Goal: Information Seeking & Learning: Compare options

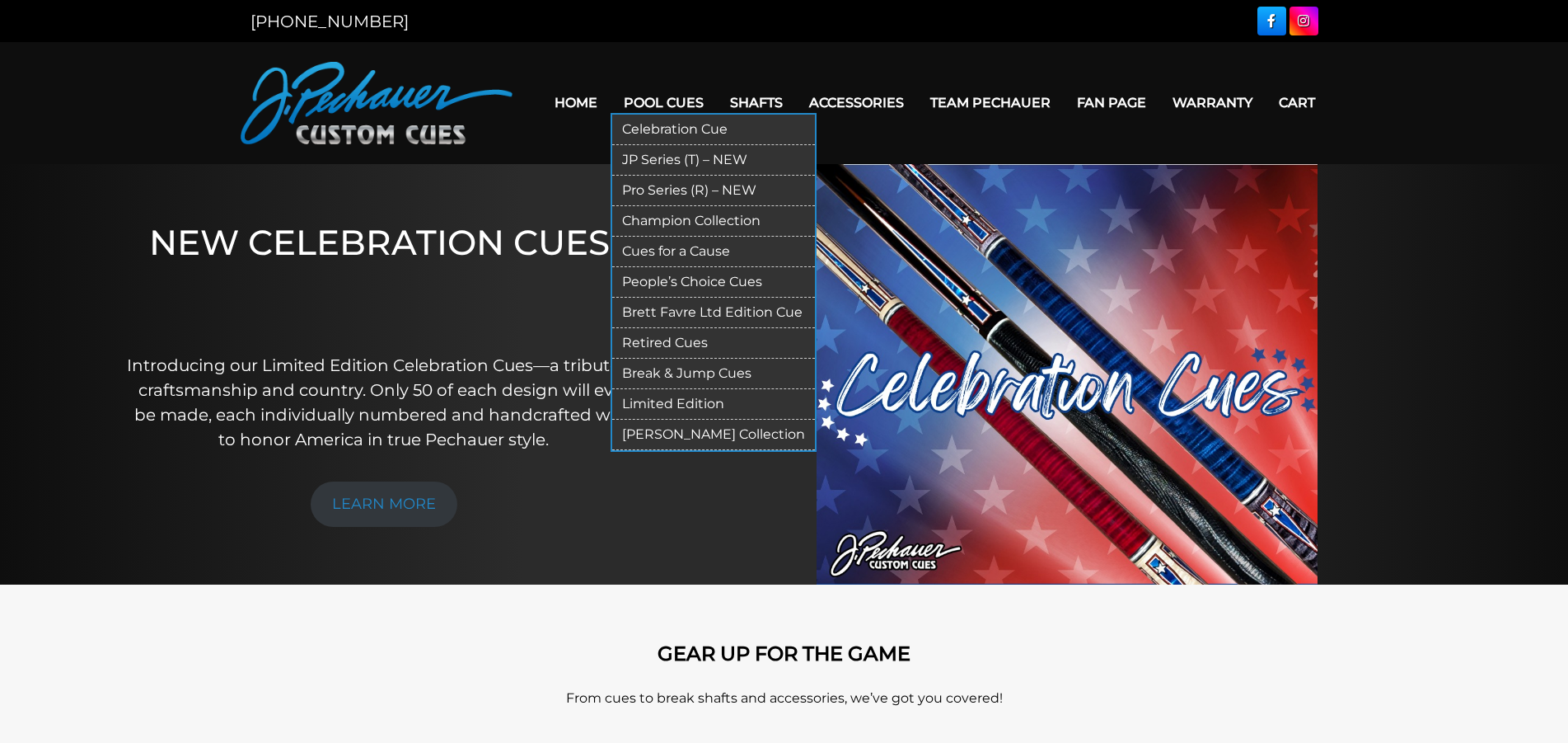
click at [651, 99] on link "Pool Cues" at bounding box center [663, 102] width 106 height 42
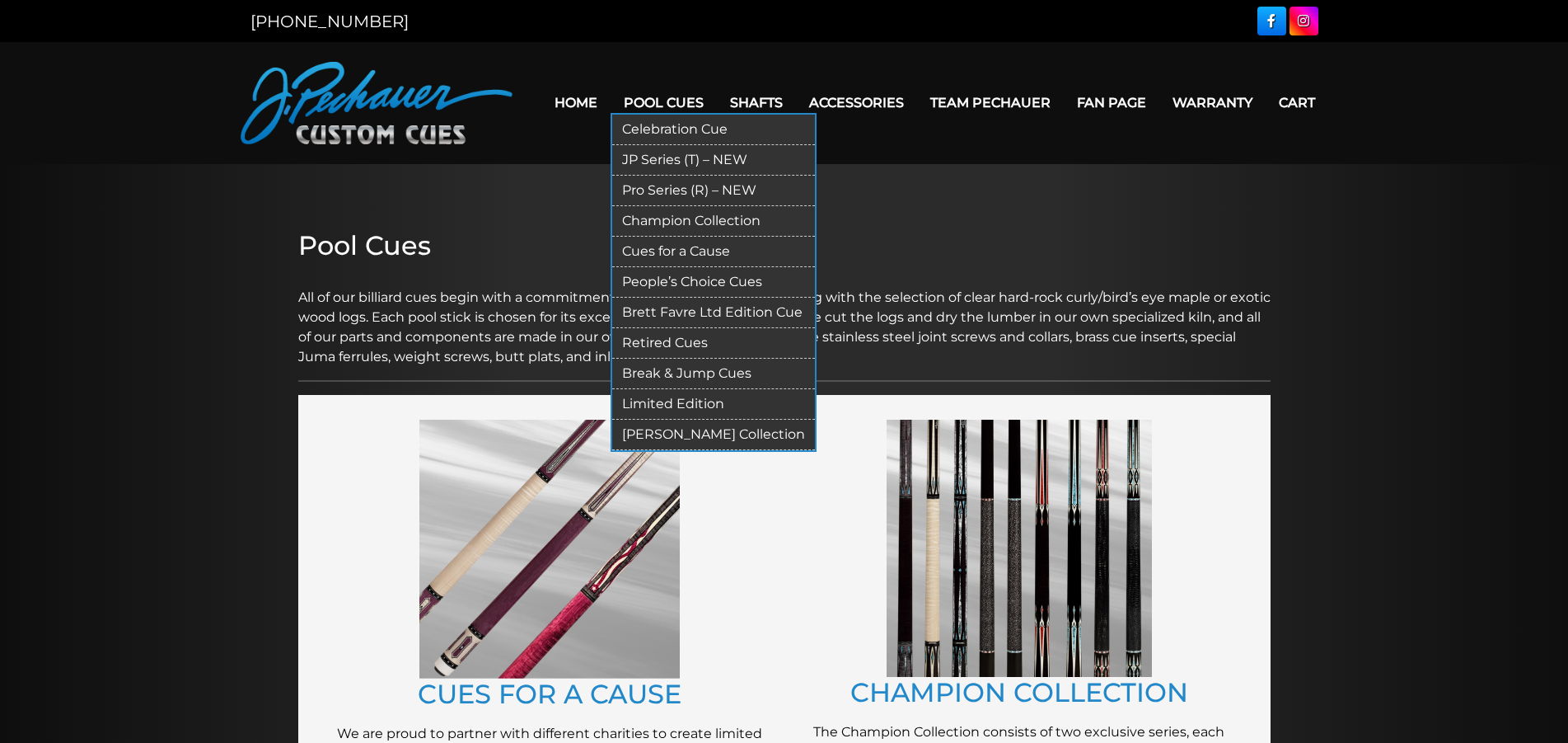
click at [642, 101] on link "Pool Cues" at bounding box center [663, 102] width 106 height 42
click at [642, 124] on link "Celebration Cue" at bounding box center [714, 130] width 203 height 30
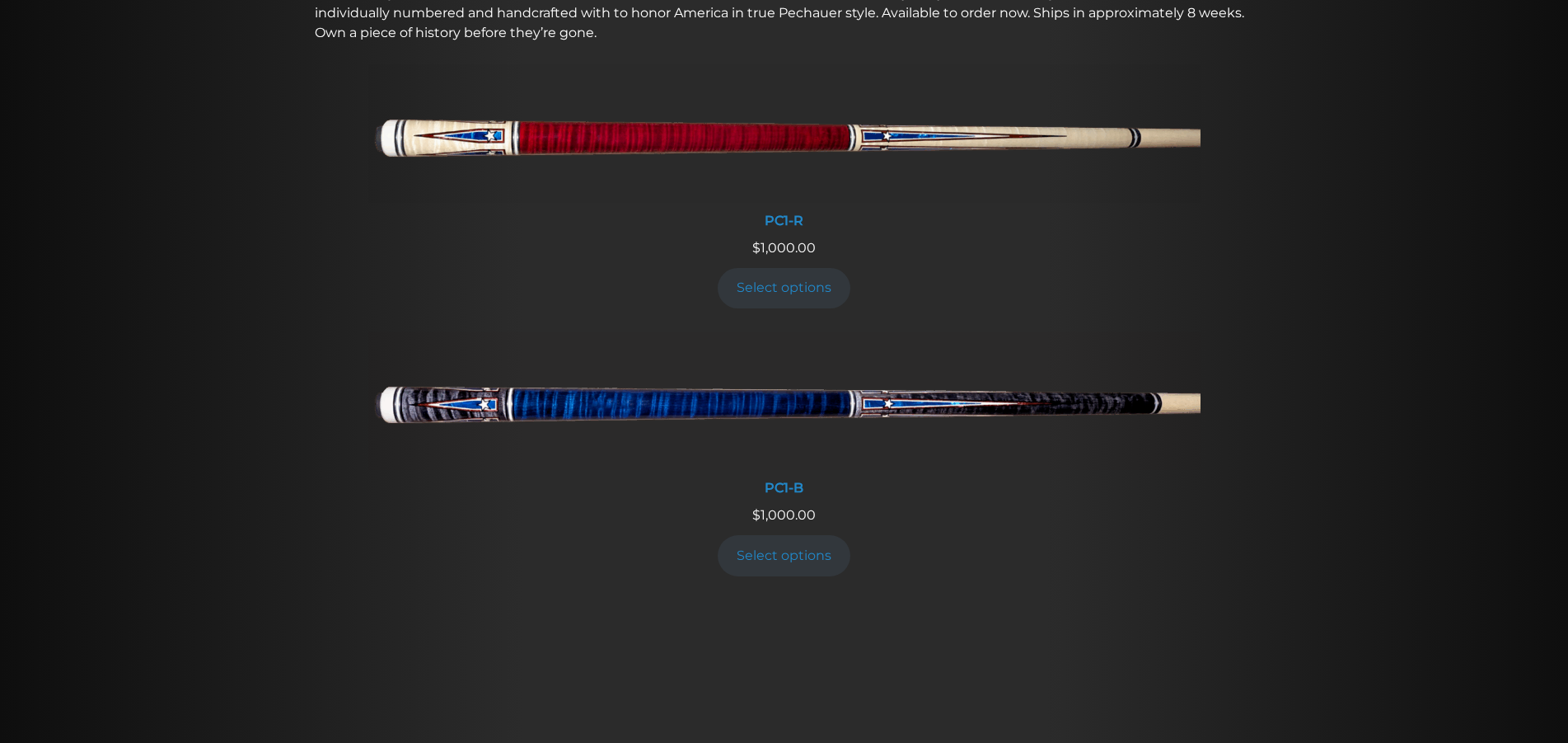
scroll to position [757, 0]
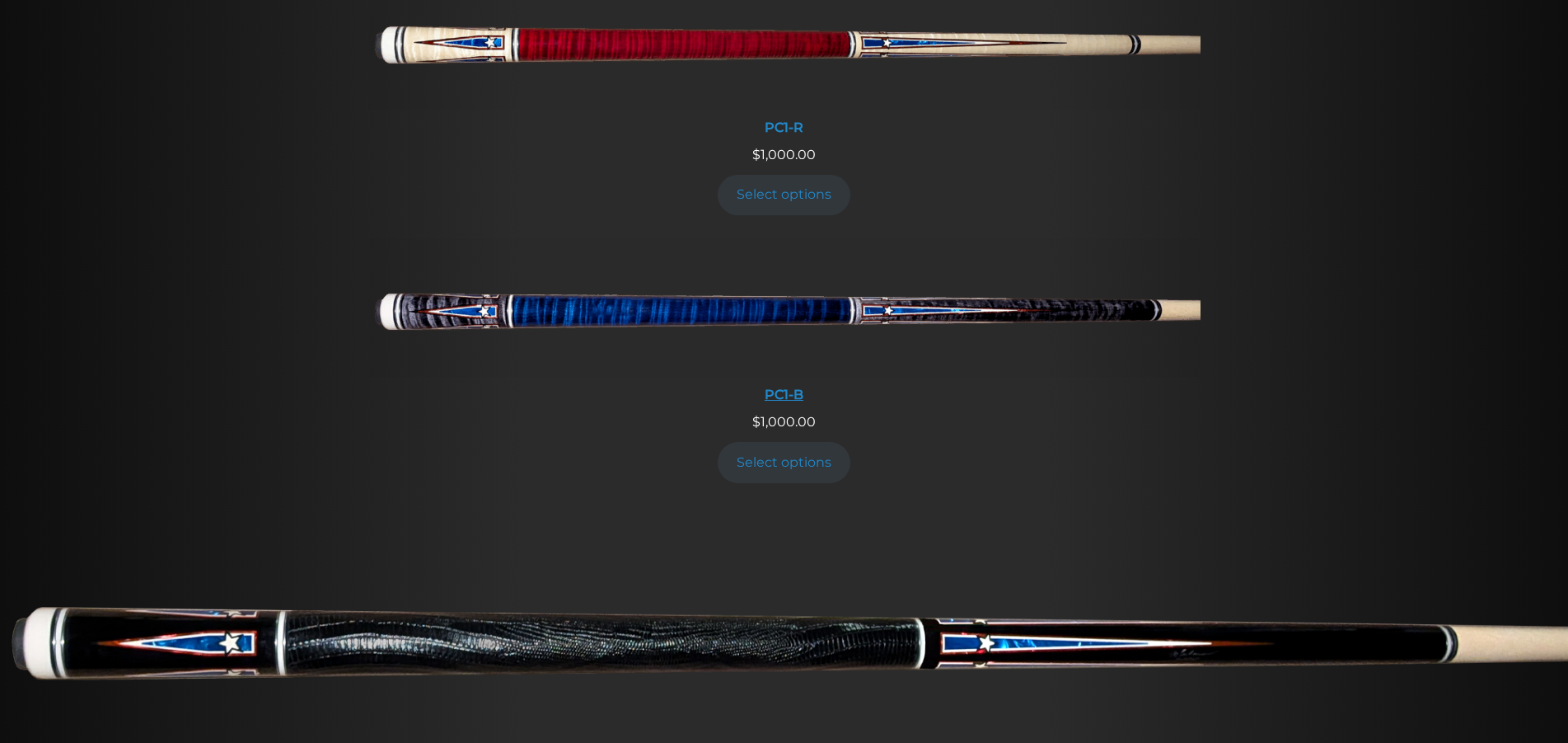
click at [791, 304] on img at bounding box center [784, 308] width 833 height 138
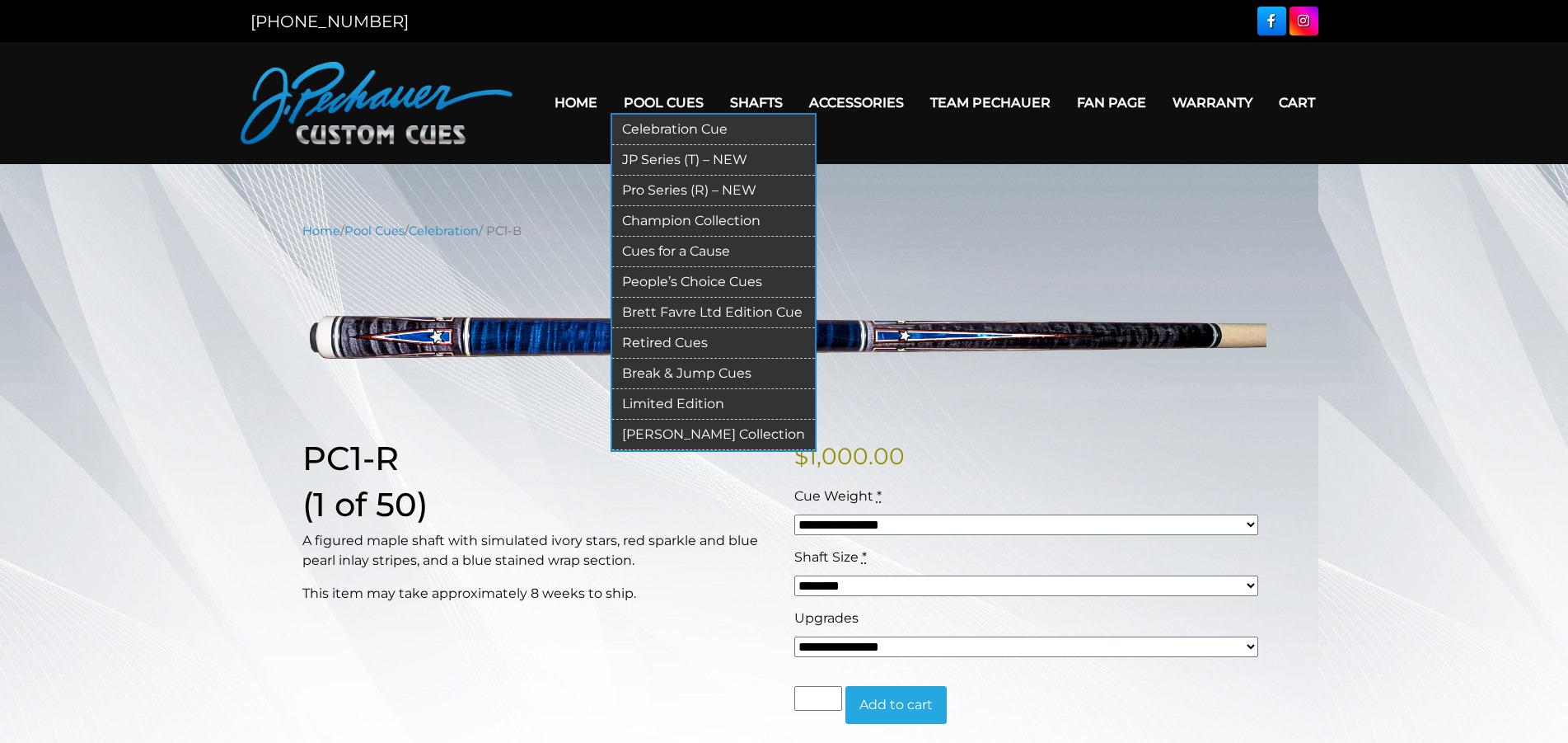
click at [651, 188] on link "Pro Series (R) – NEW" at bounding box center [714, 191] width 203 height 30
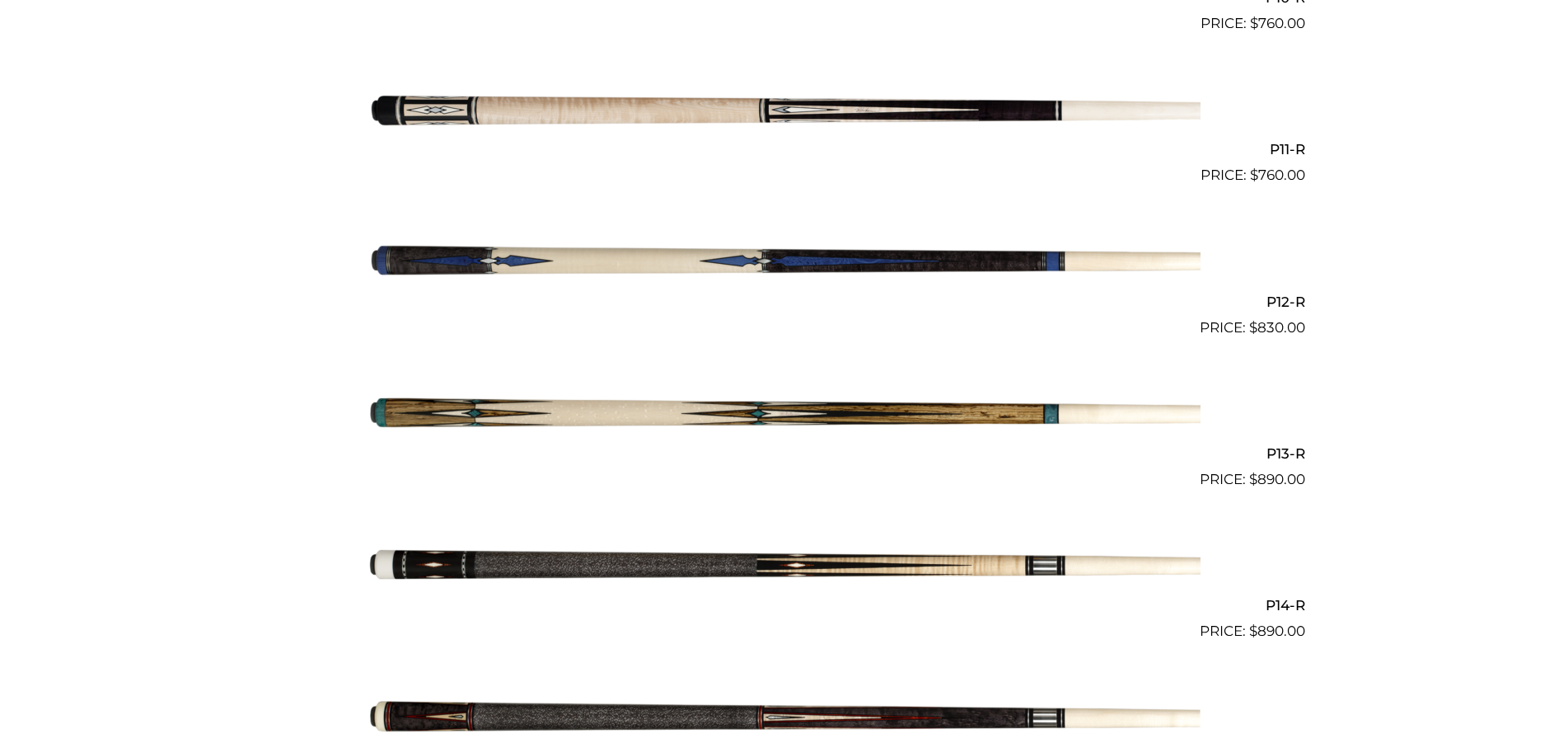
scroll to position [2018, 0]
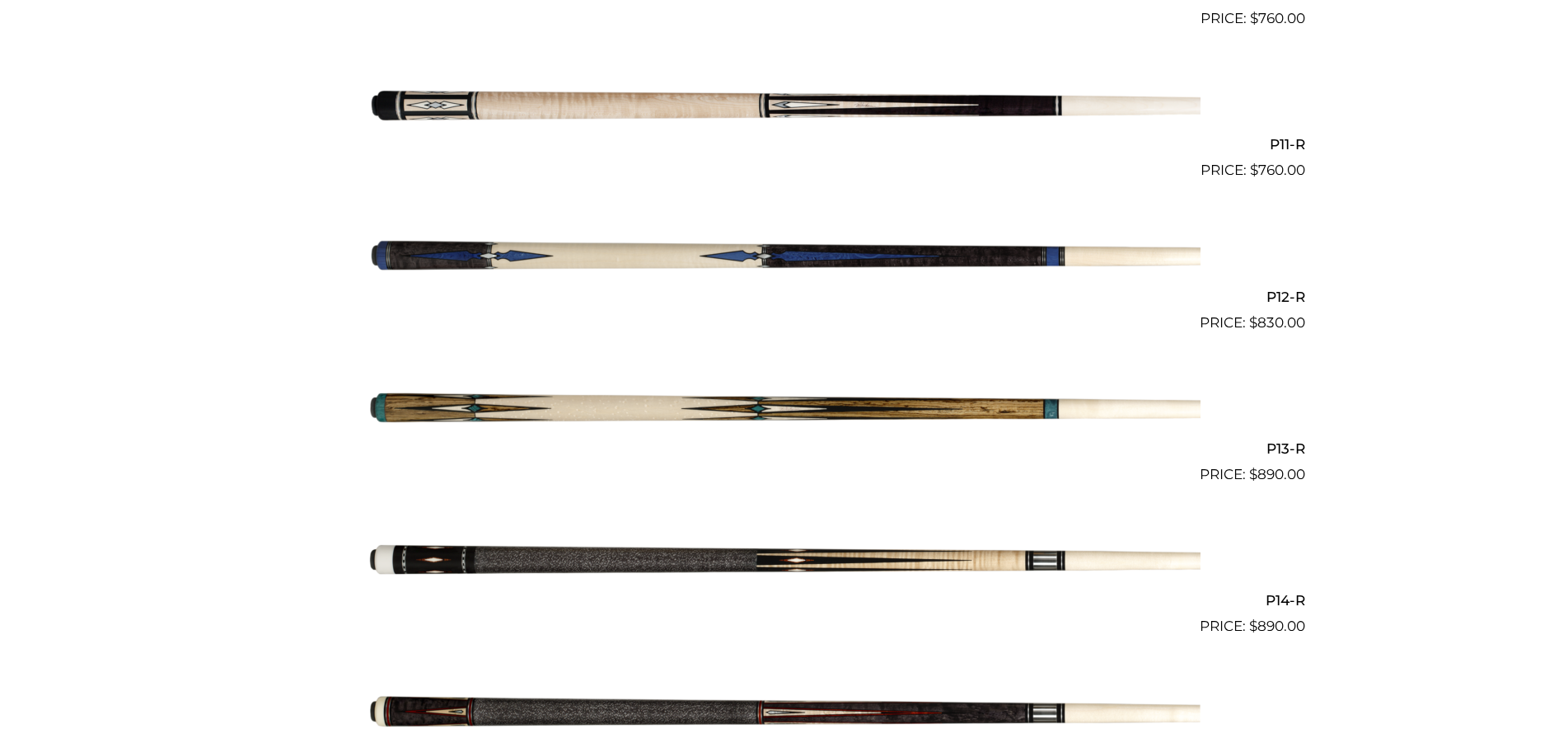
click at [745, 249] on img at bounding box center [784, 257] width 833 height 138
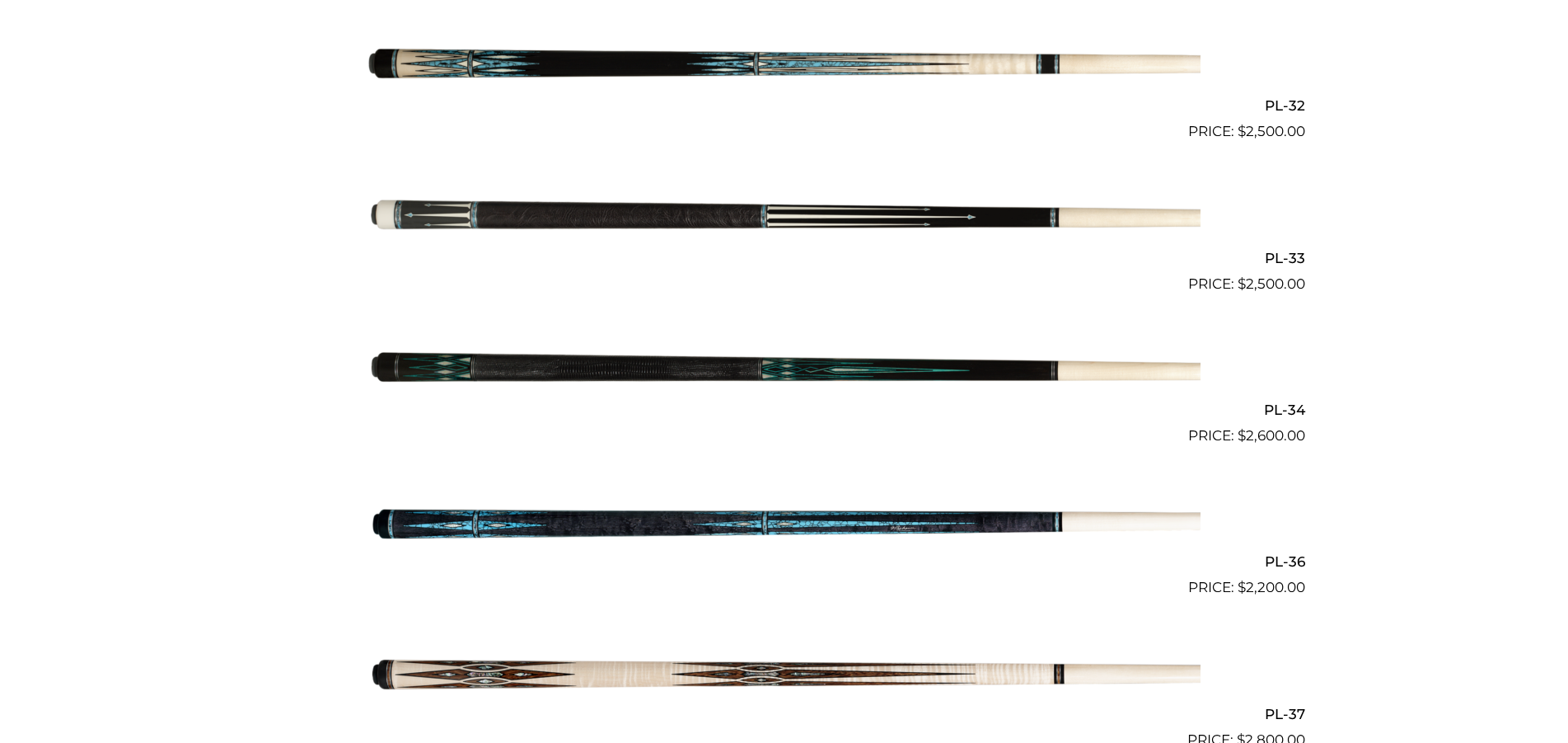
scroll to position [4036, 0]
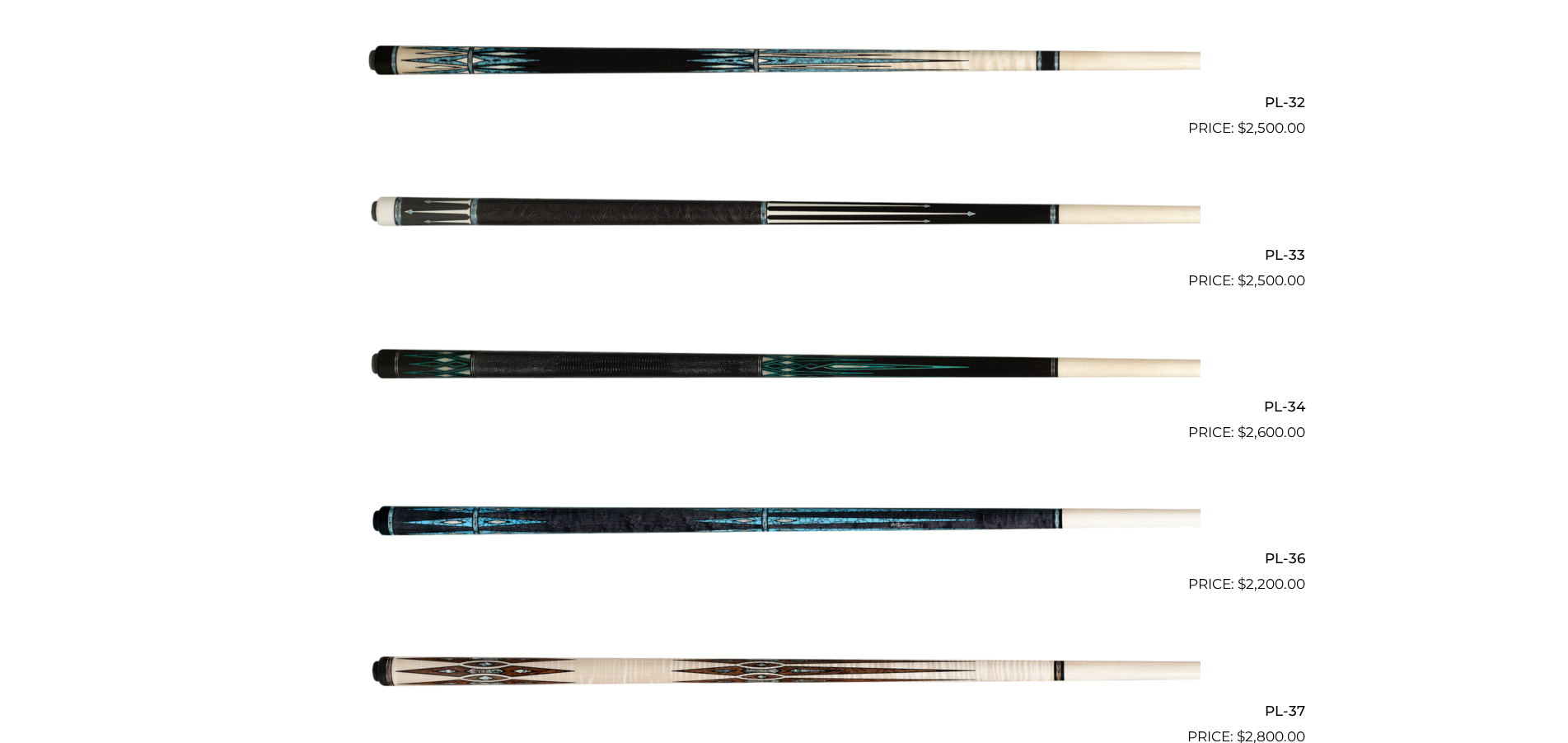
click at [757, 508] on img at bounding box center [784, 520] width 833 height 138
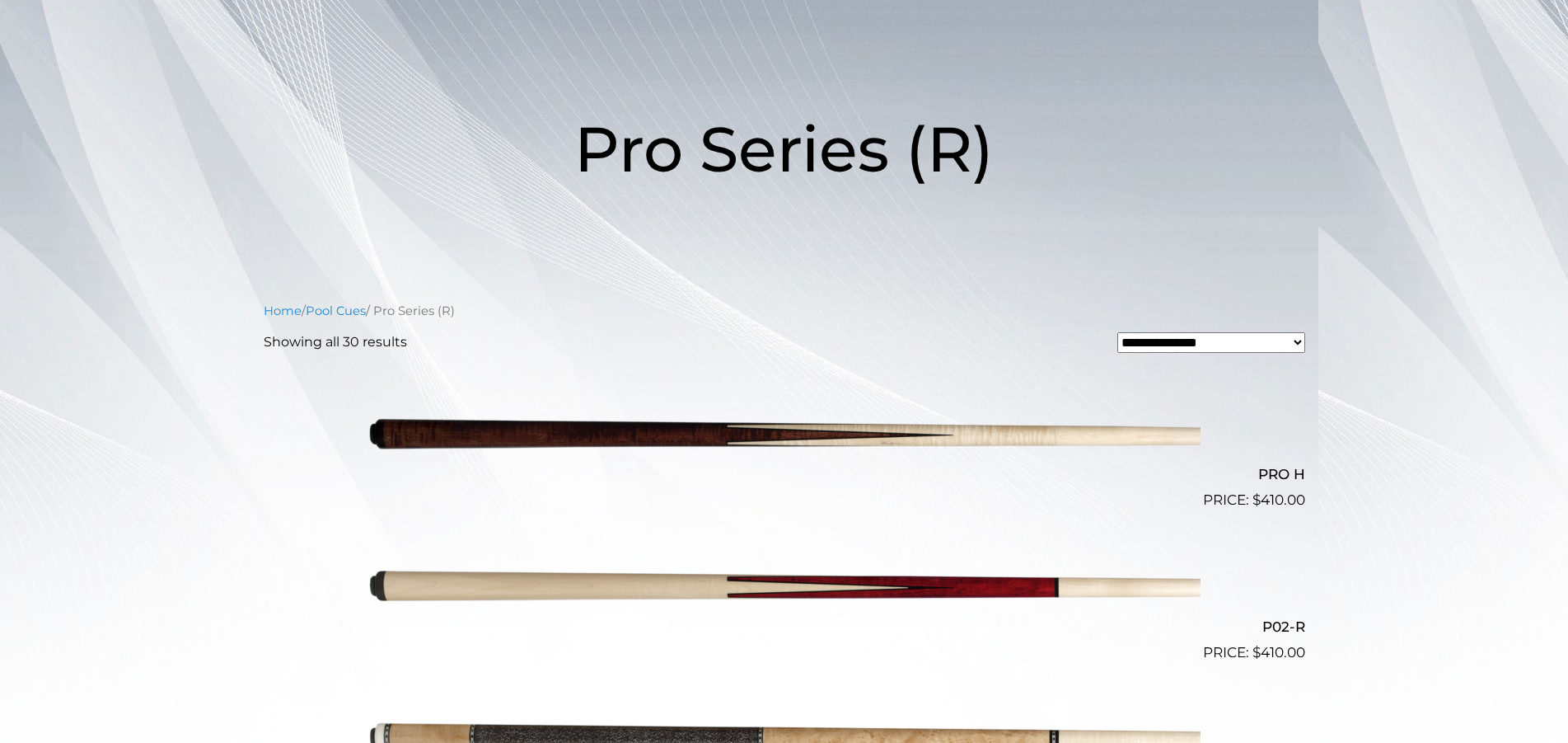
scroll to position [0, 0]
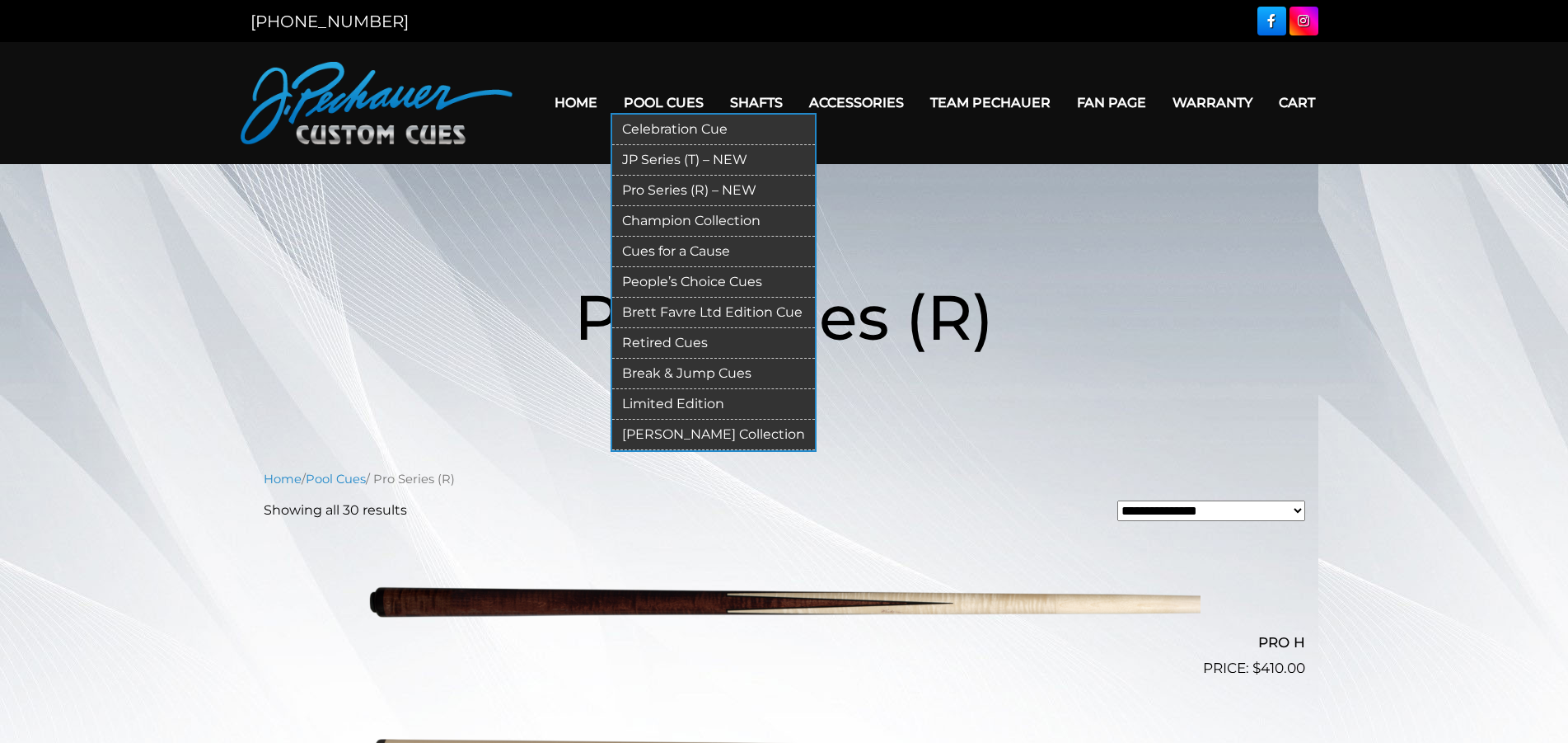
click at [661, 399] on link "Limited Edition" at bounding box center [714, 404] width 203 height 30
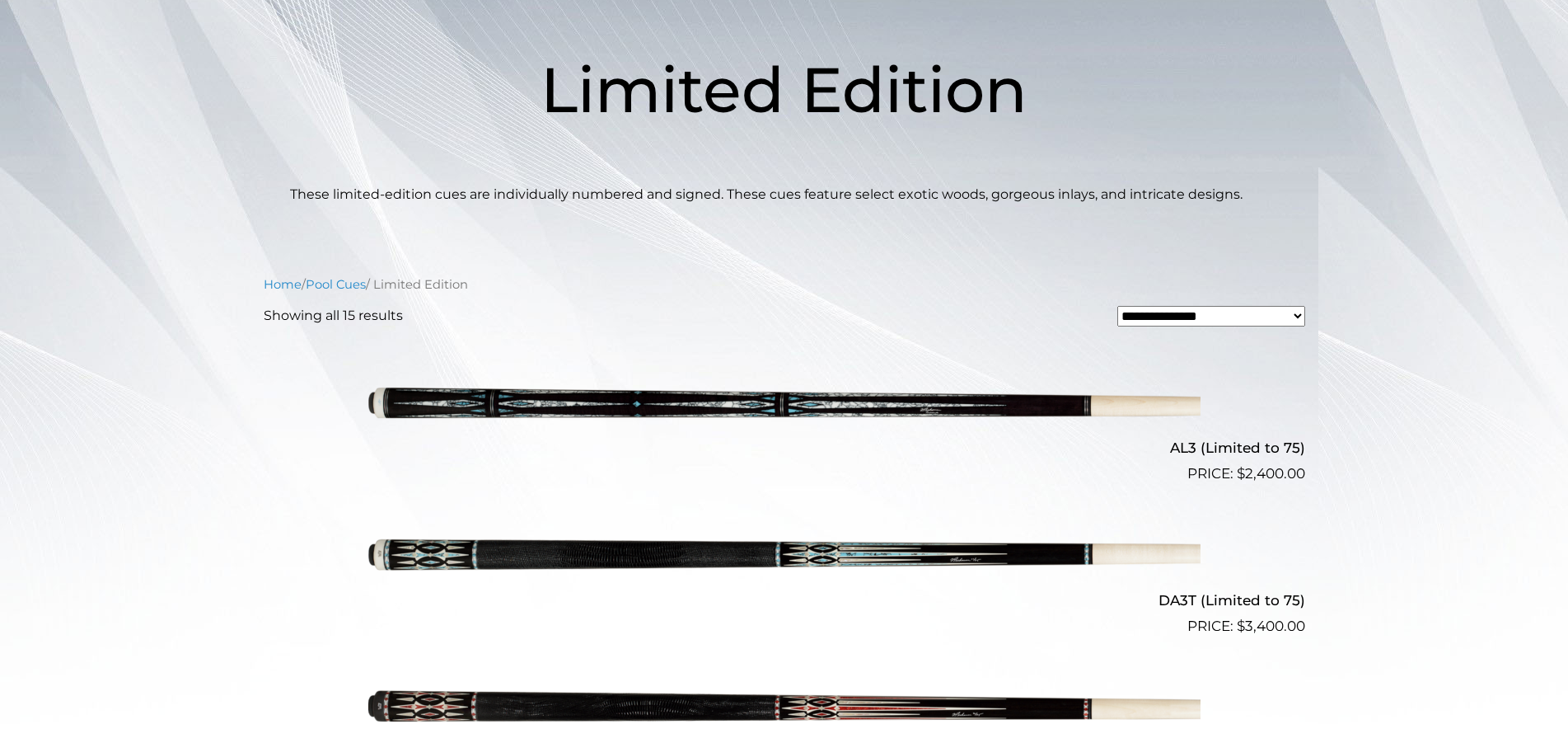
scroll to position [253, 0]
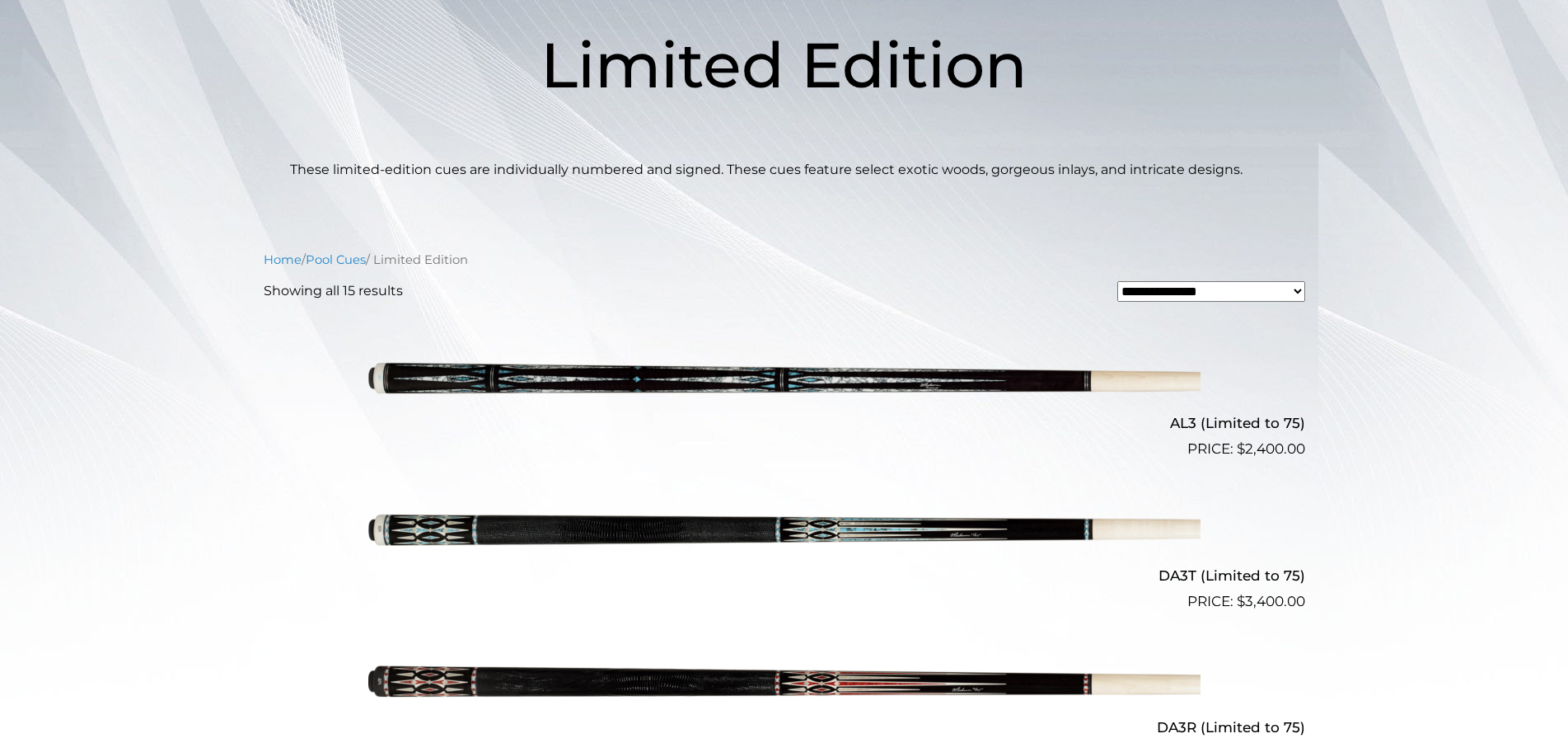
click at [491, 374] on img at bounding box center [784, 384] width 833 height 138
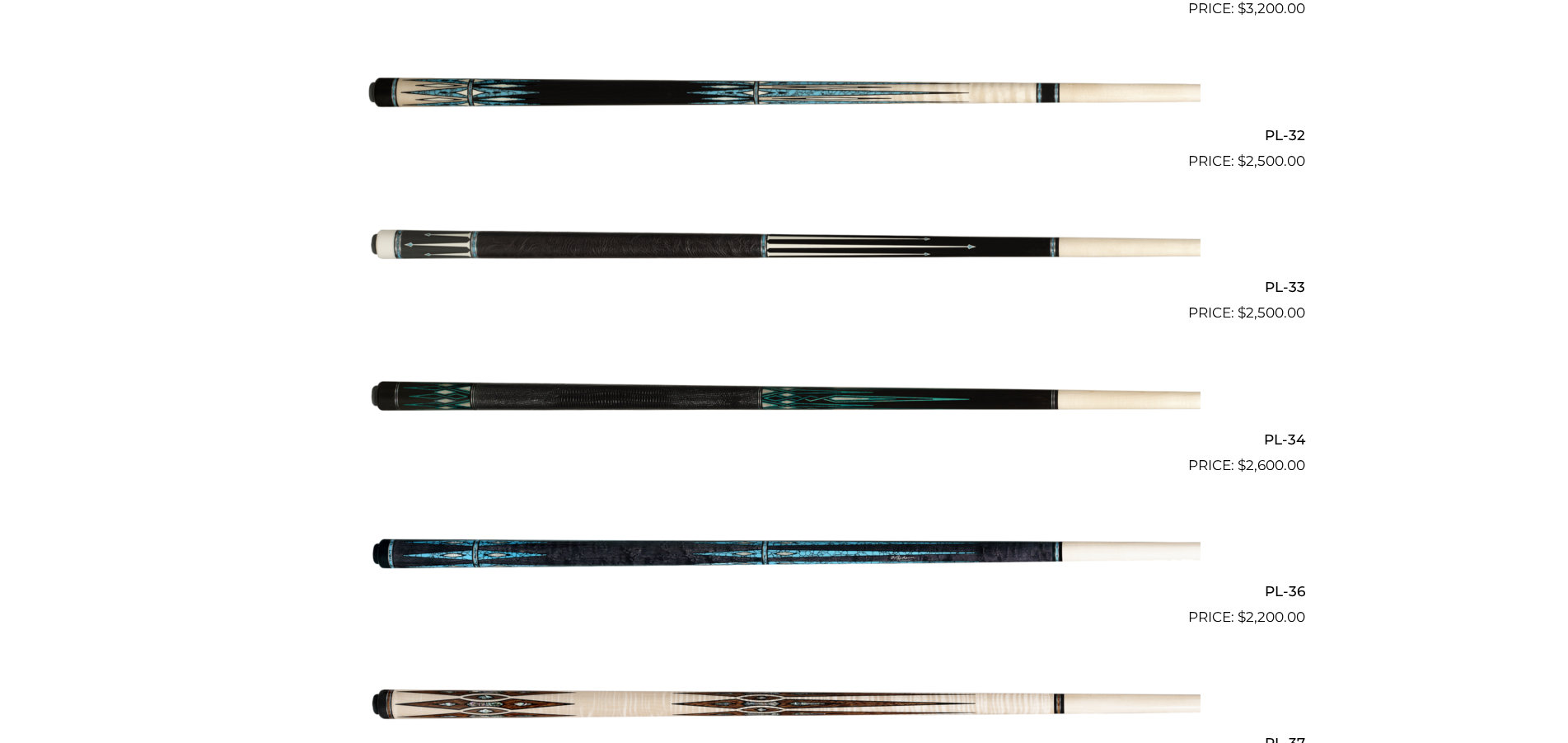
scroll to position [1177, 0]
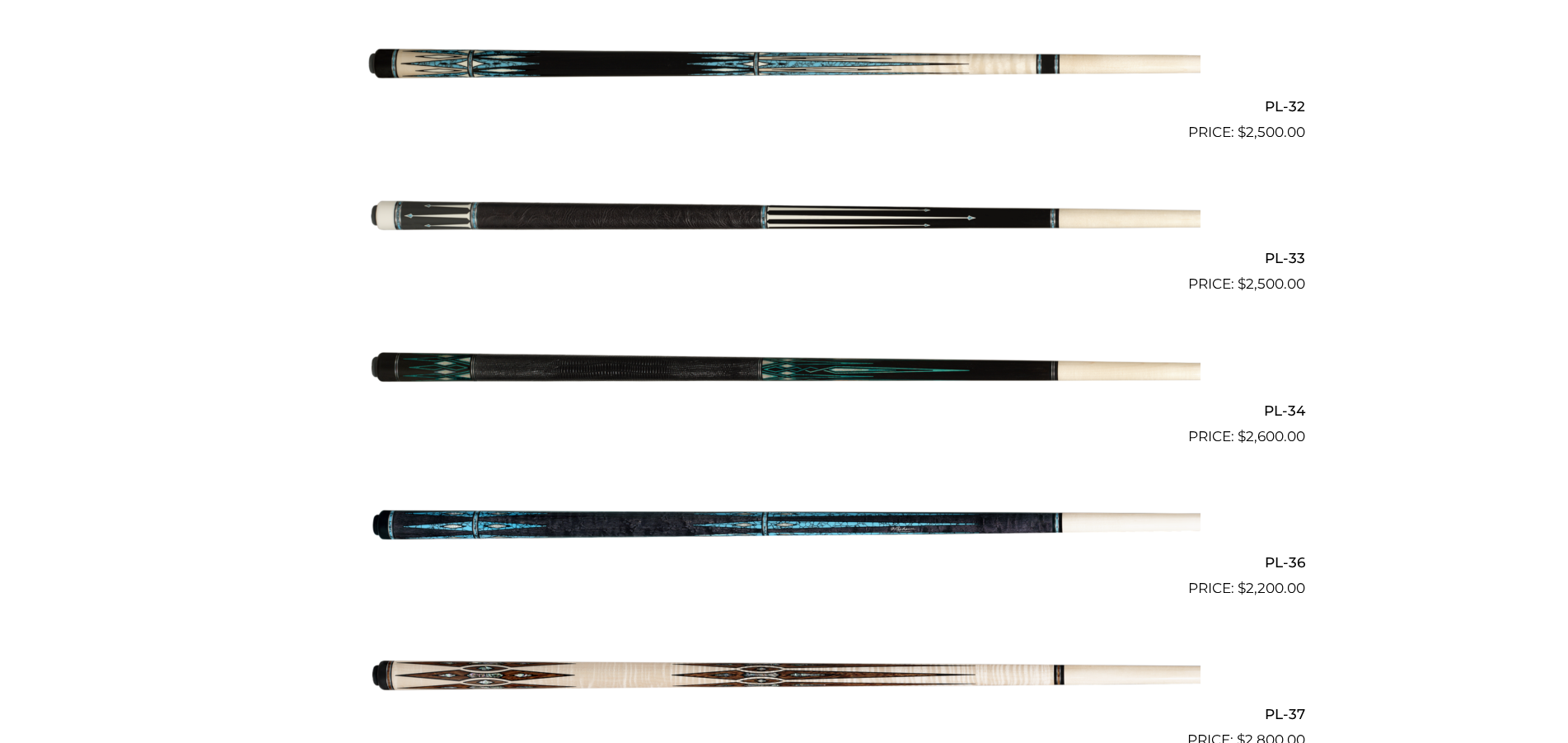
click at [833, 518] on img at bounding box center [784, 523] width 833 height 138
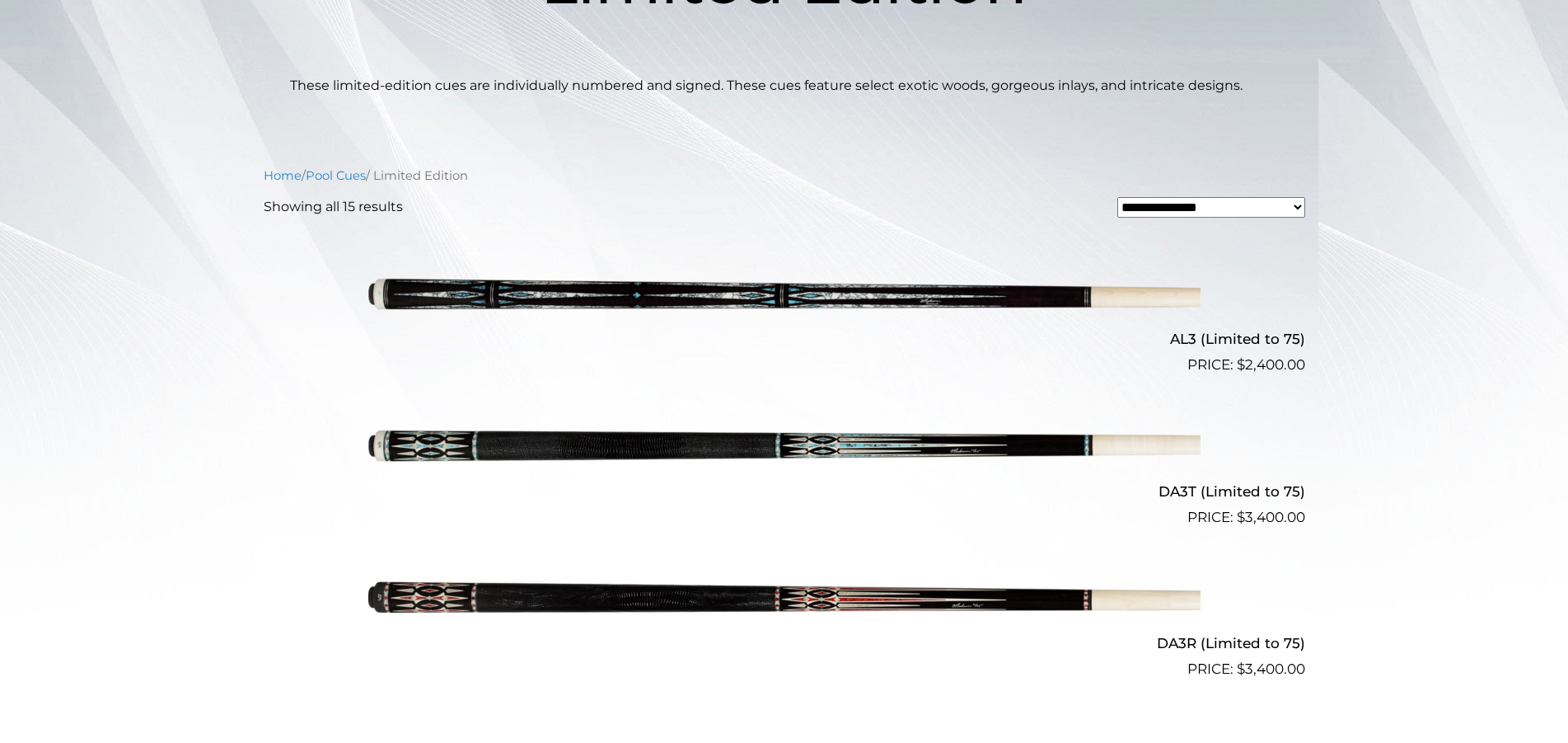
scroll to position [0, 0]
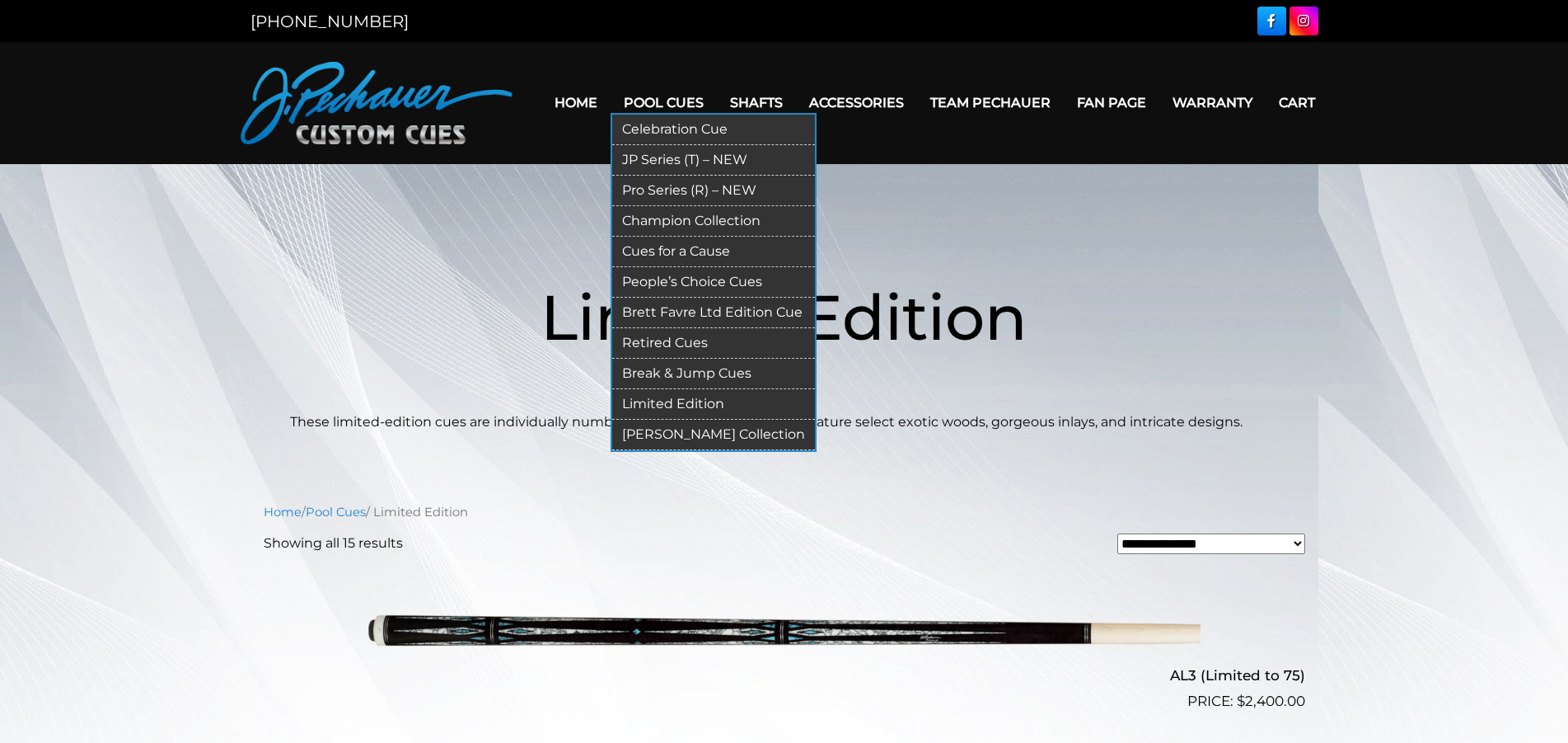
click at [680, 283] on link "People’s Choice Cues" at bounding box center [714, 282] width 203 height 30
click at [678, 216] on link "Champion Collection" at bounding box center [714, 221] width 203 height 30
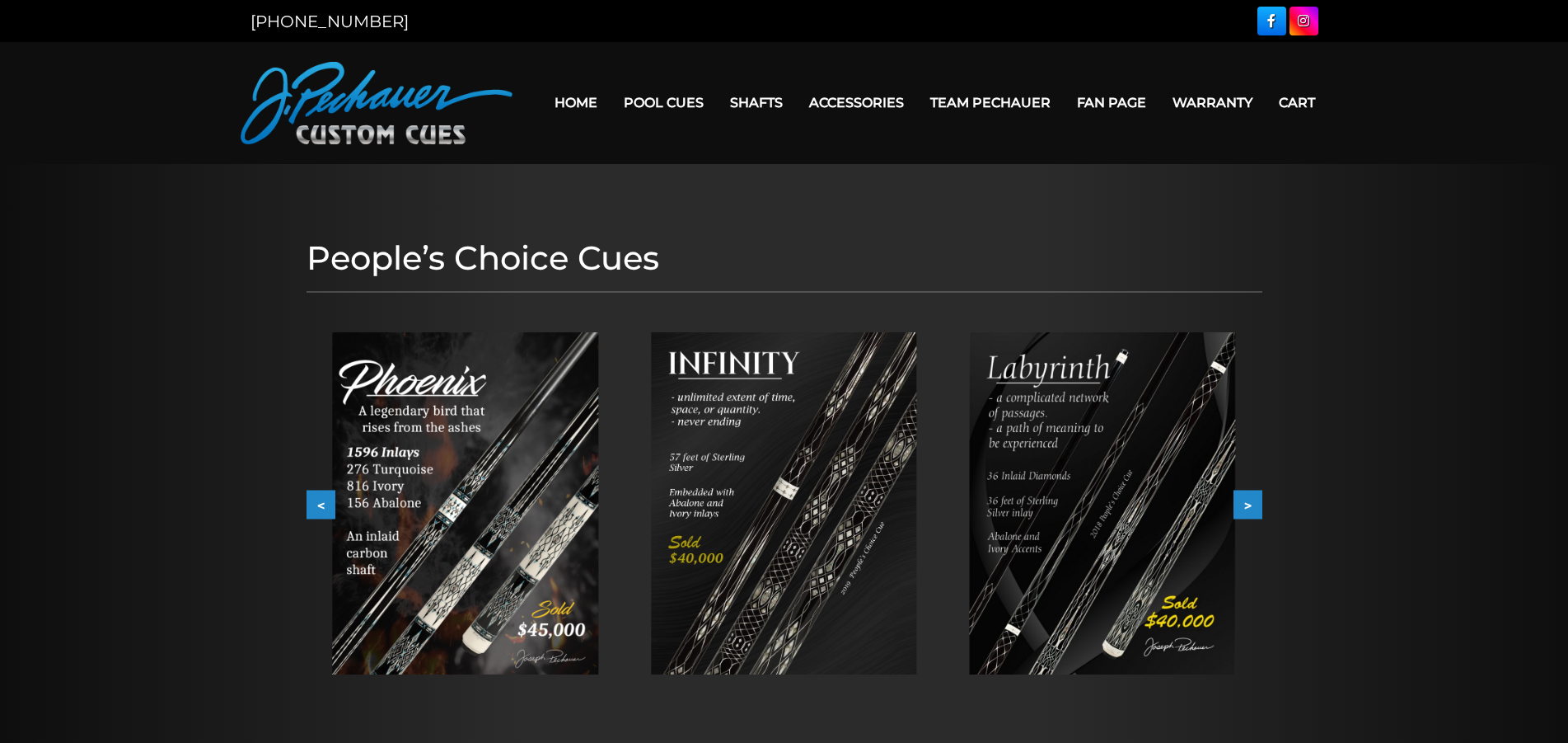
click at [521, 486] on img at bounding box center [465, 503] width 266 height 342
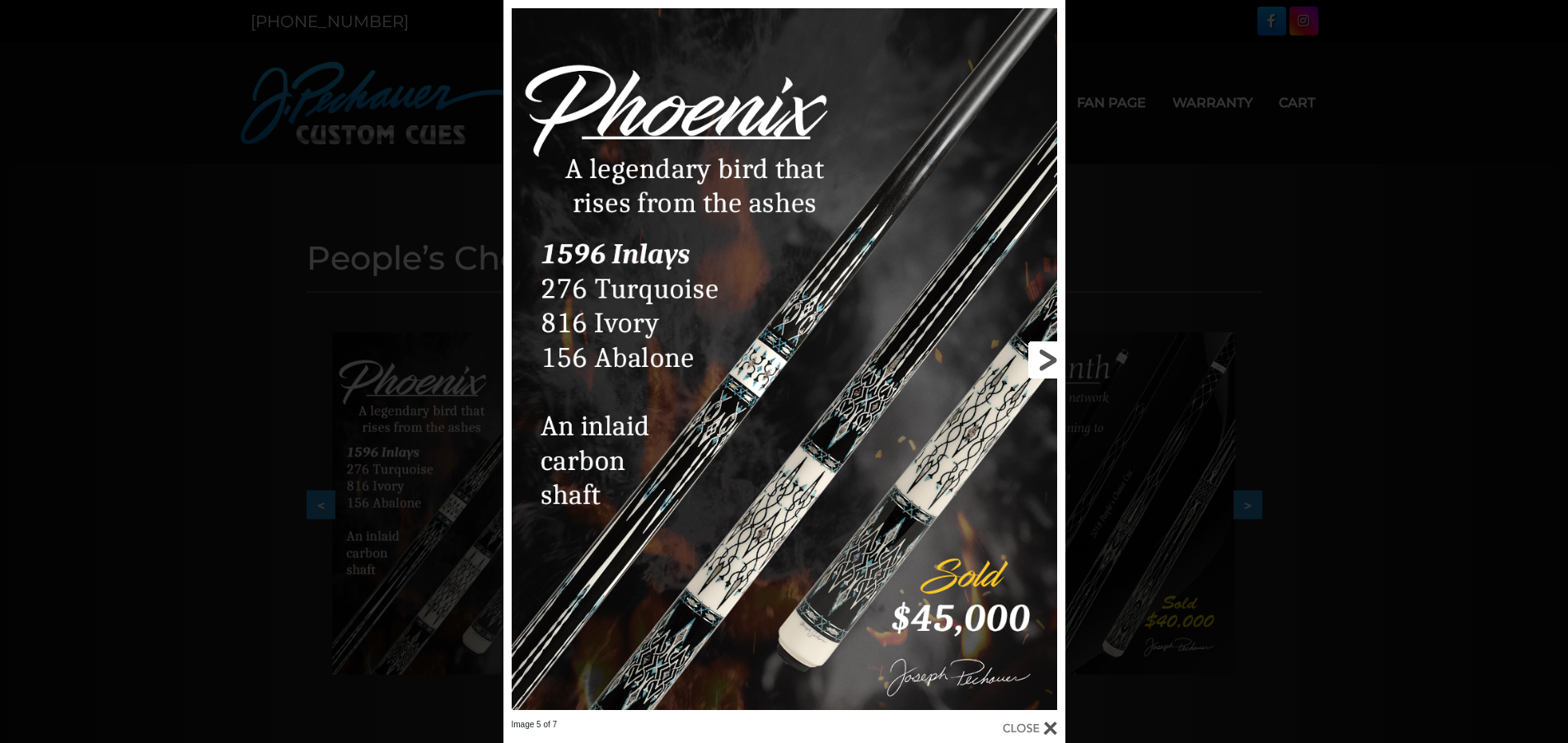
click at [1053, 356] on link at bounding box center [939, 359] width 253 height 718
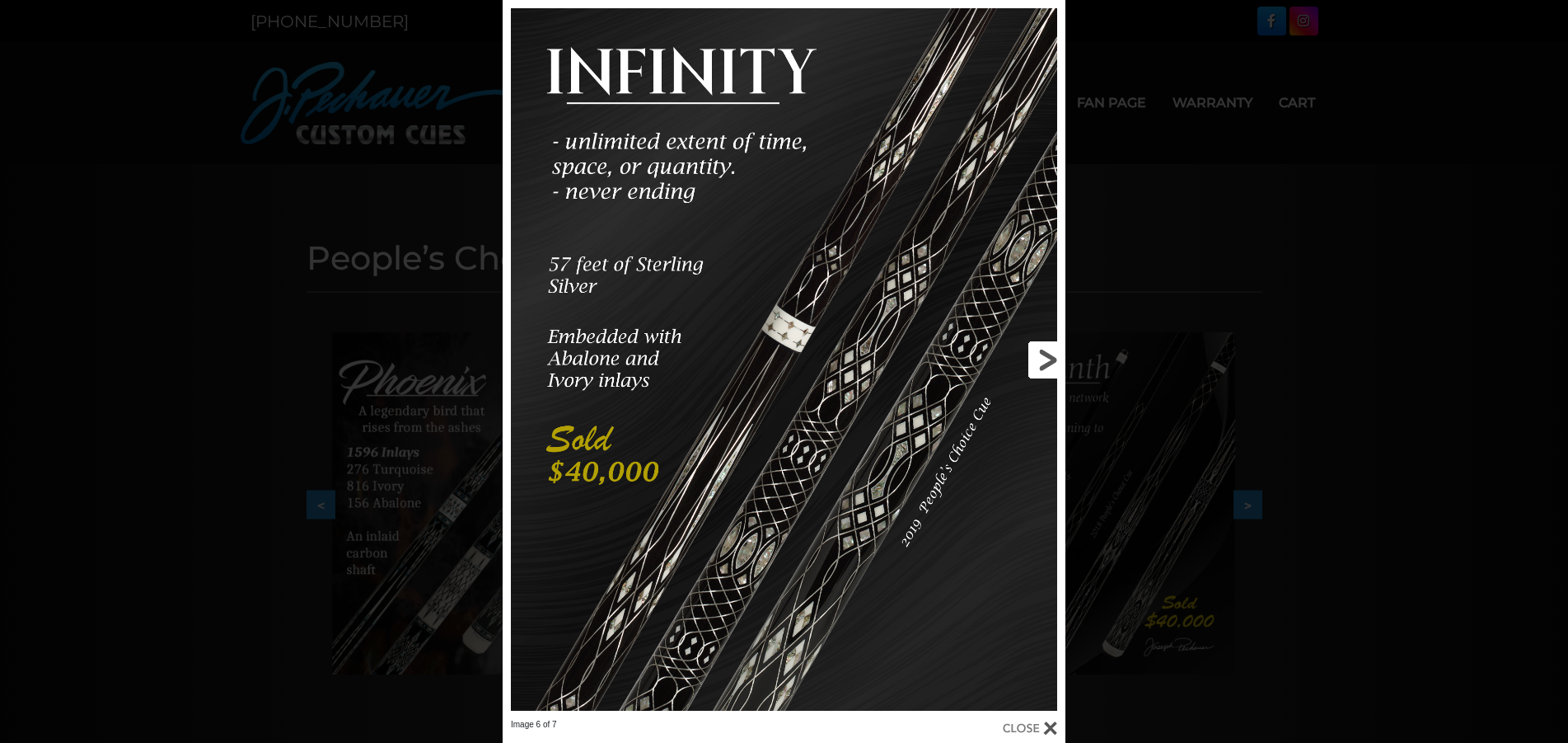
click at [1053, 356] on link at bounding box center [939, 359] width 253 height 718
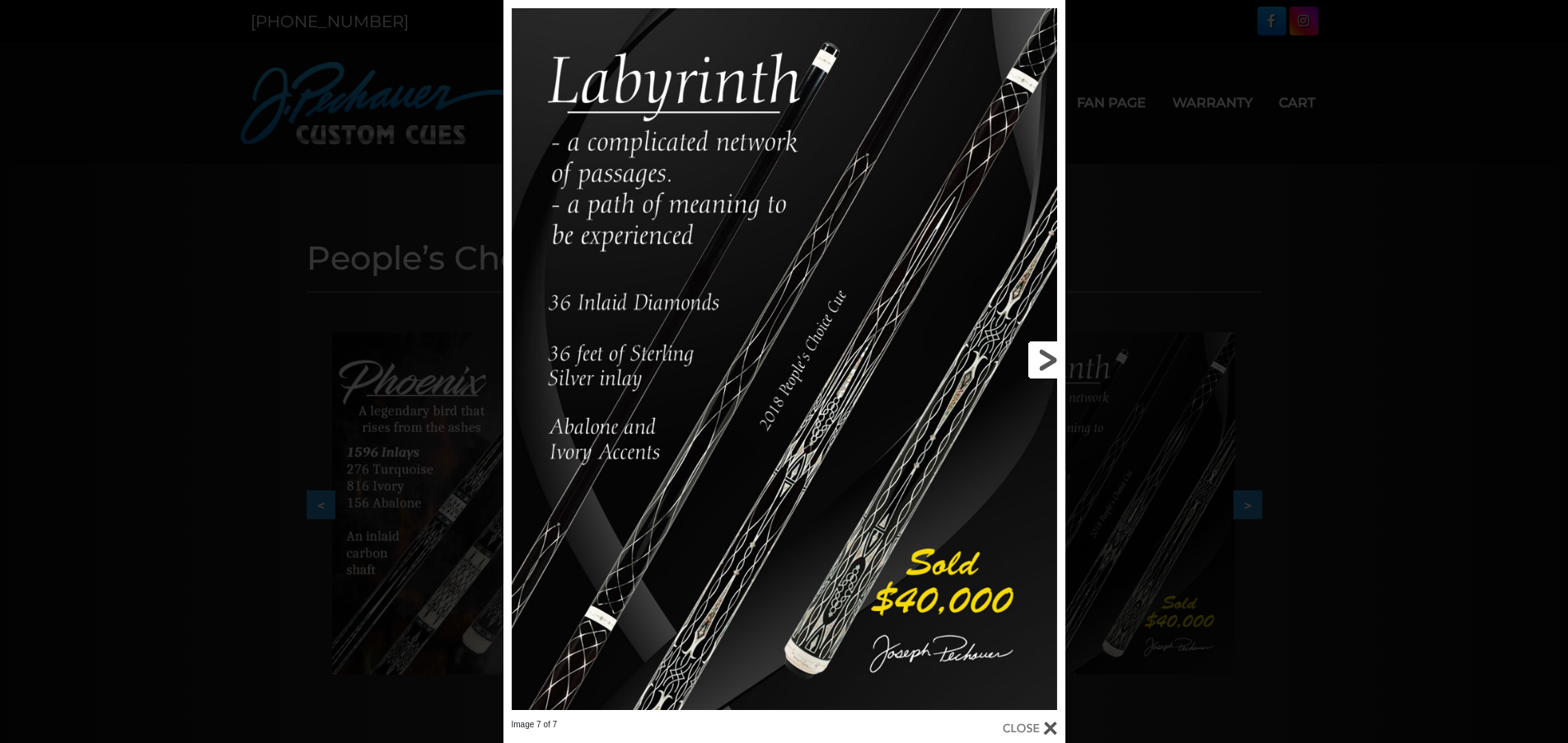
click at [1053, 356] on link at bounding box center [939, 359] width 253 height 718
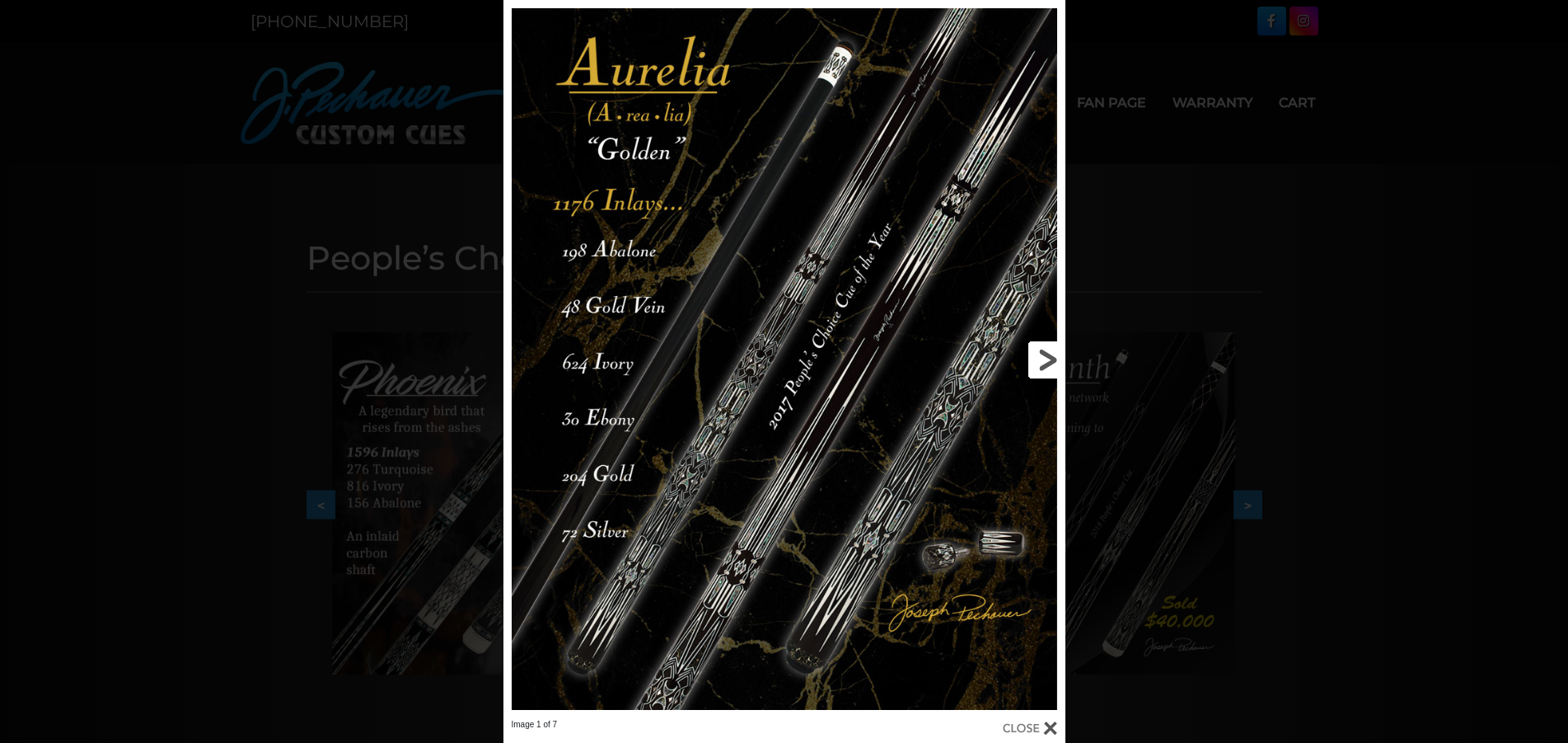
click at [1053, 356] on link at bounding box center [939, 359] width 253 height 718
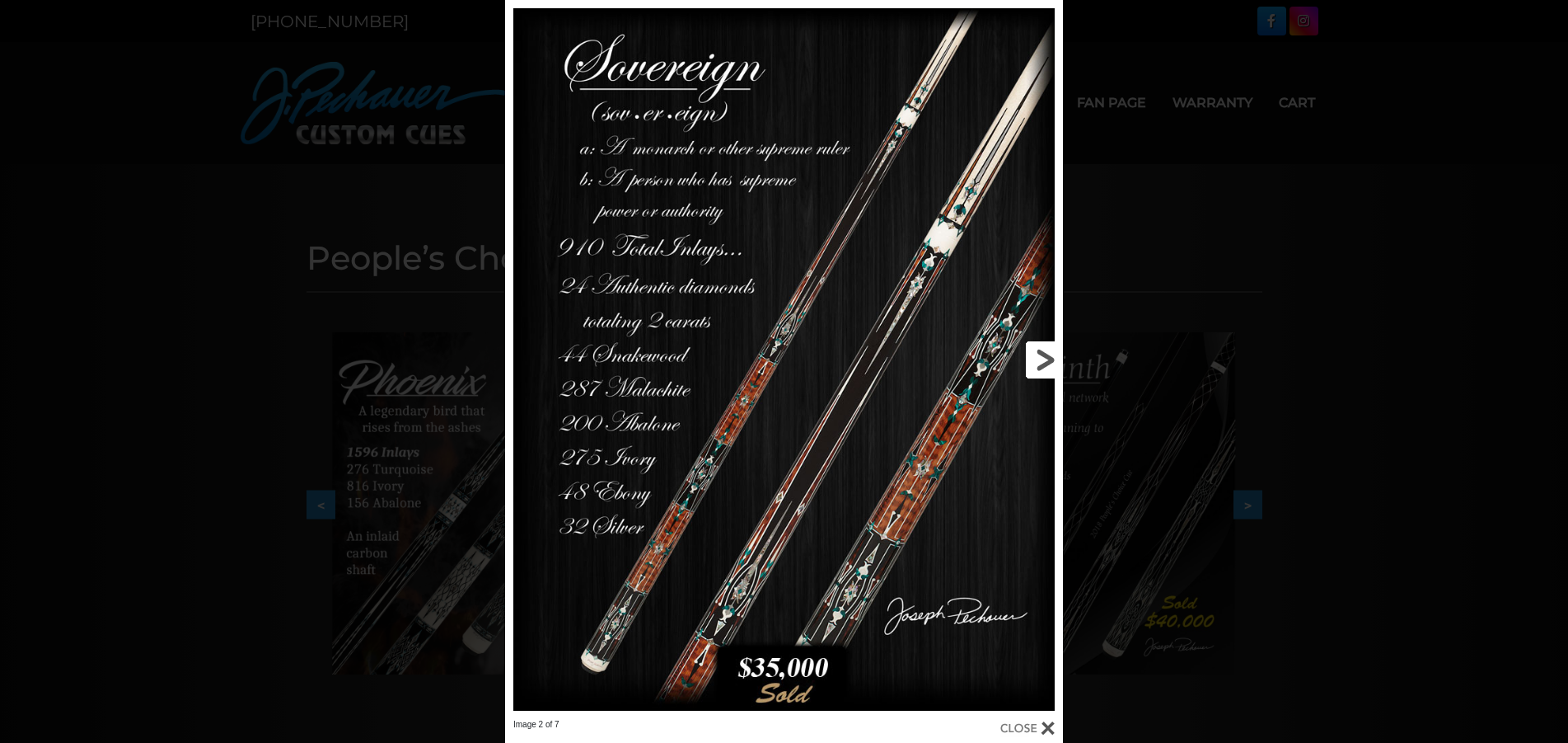
click at [1044, 358] on link at bounding box center [938, 359] width 252 height 718
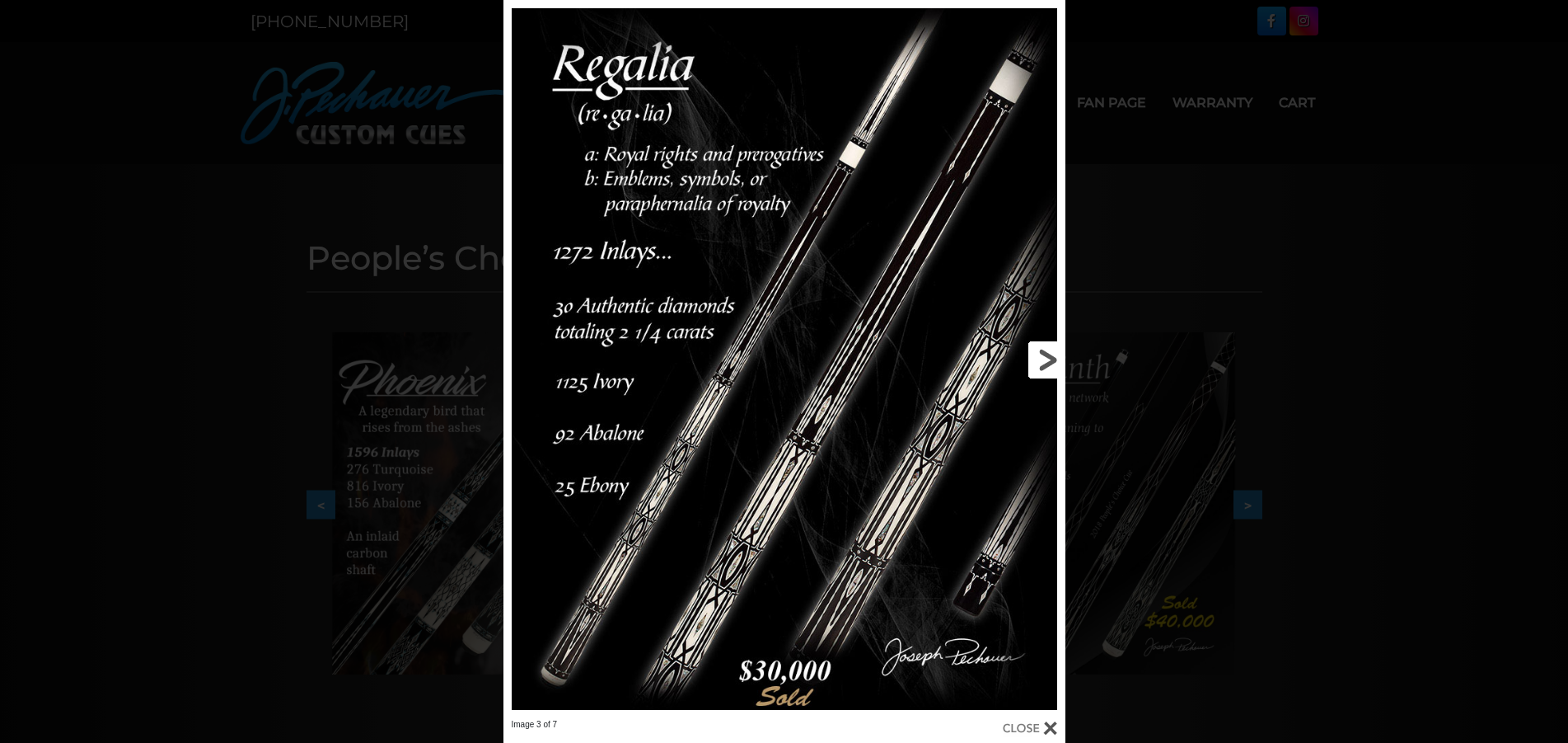
click at [1044, 358] on link at bounding box center [939, 359] width 253 height 718
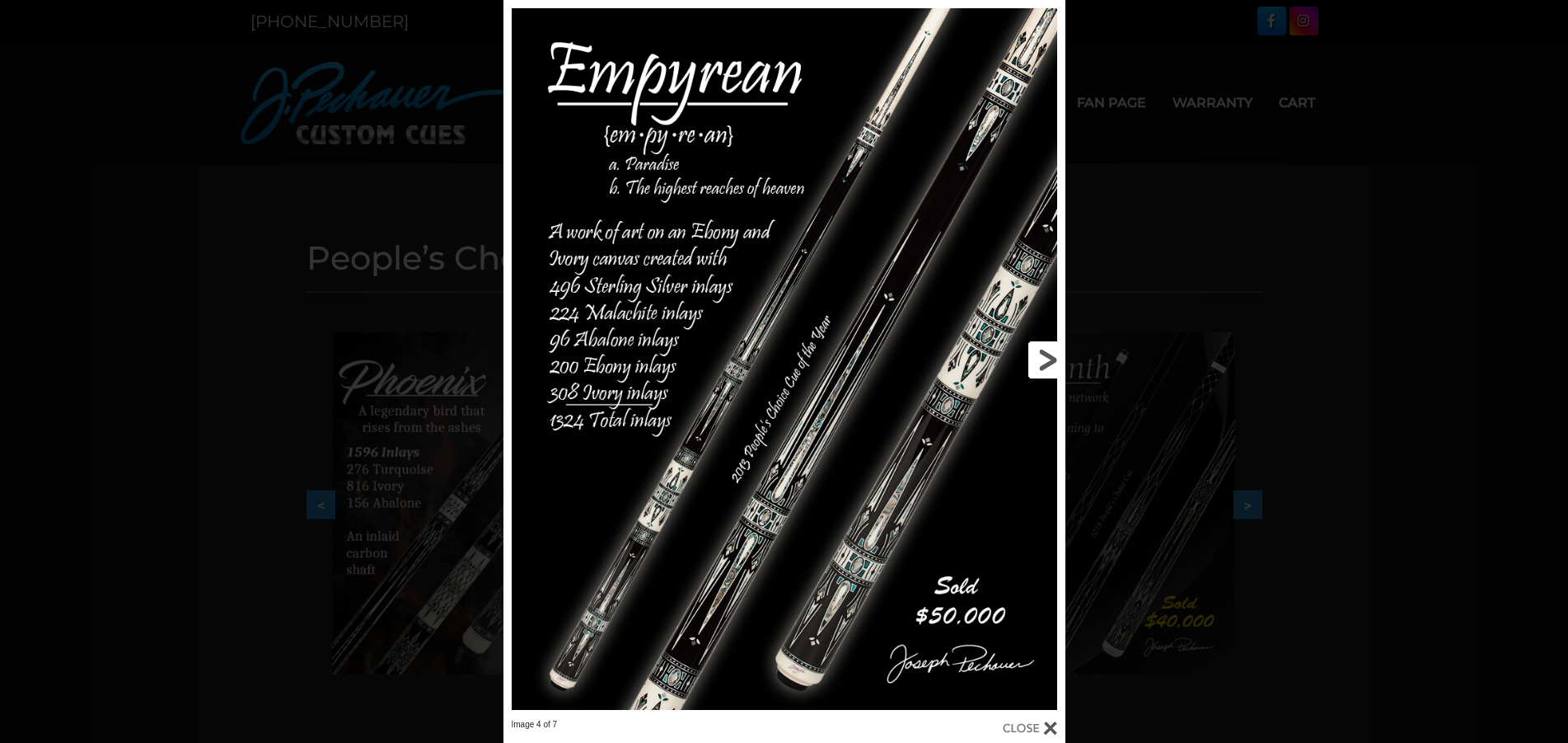
click at [1044, 358] on link at bounding box center [939, 359] width 253 height 718
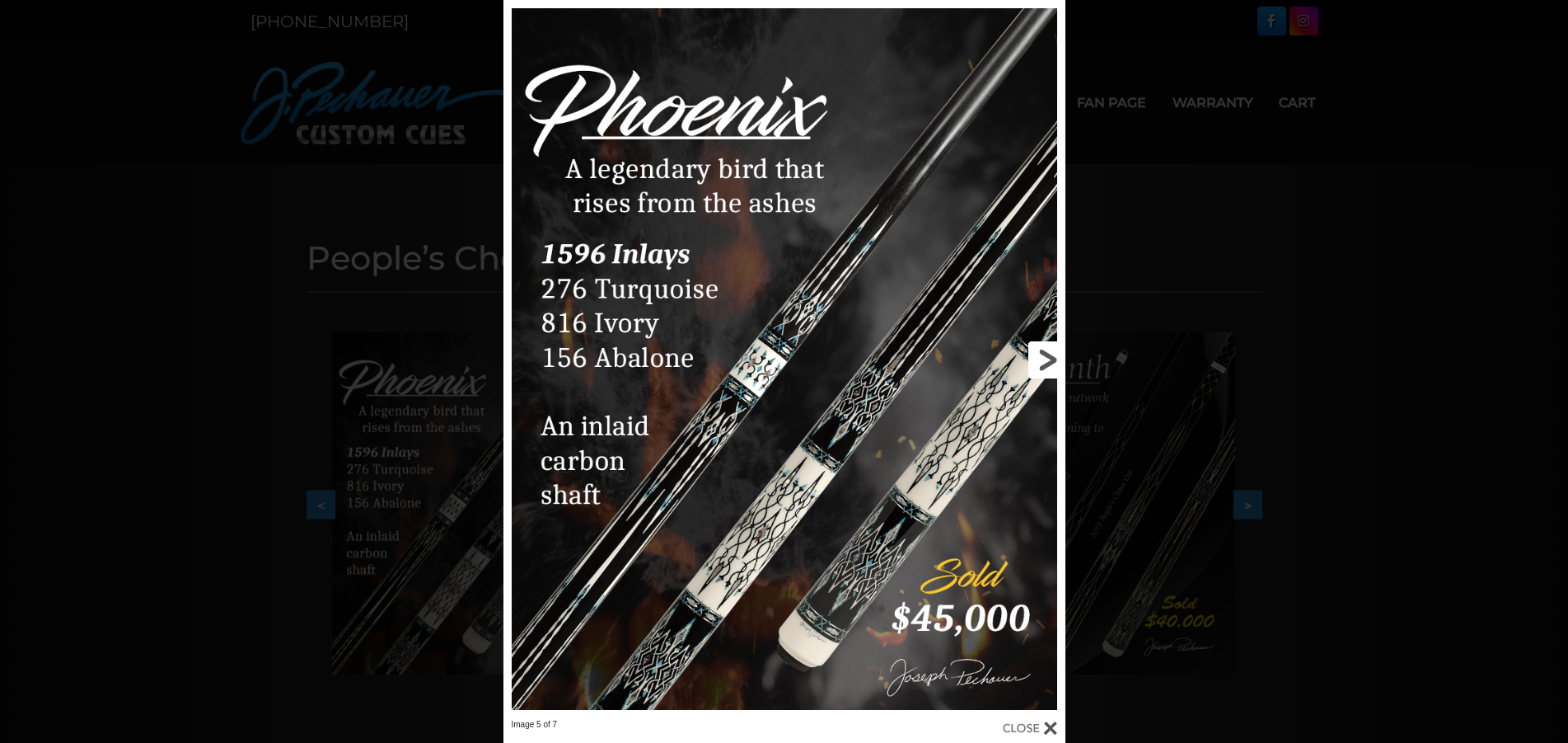
click at [1044, 358] on link at bounding box center [939, 359] width 253 height 718
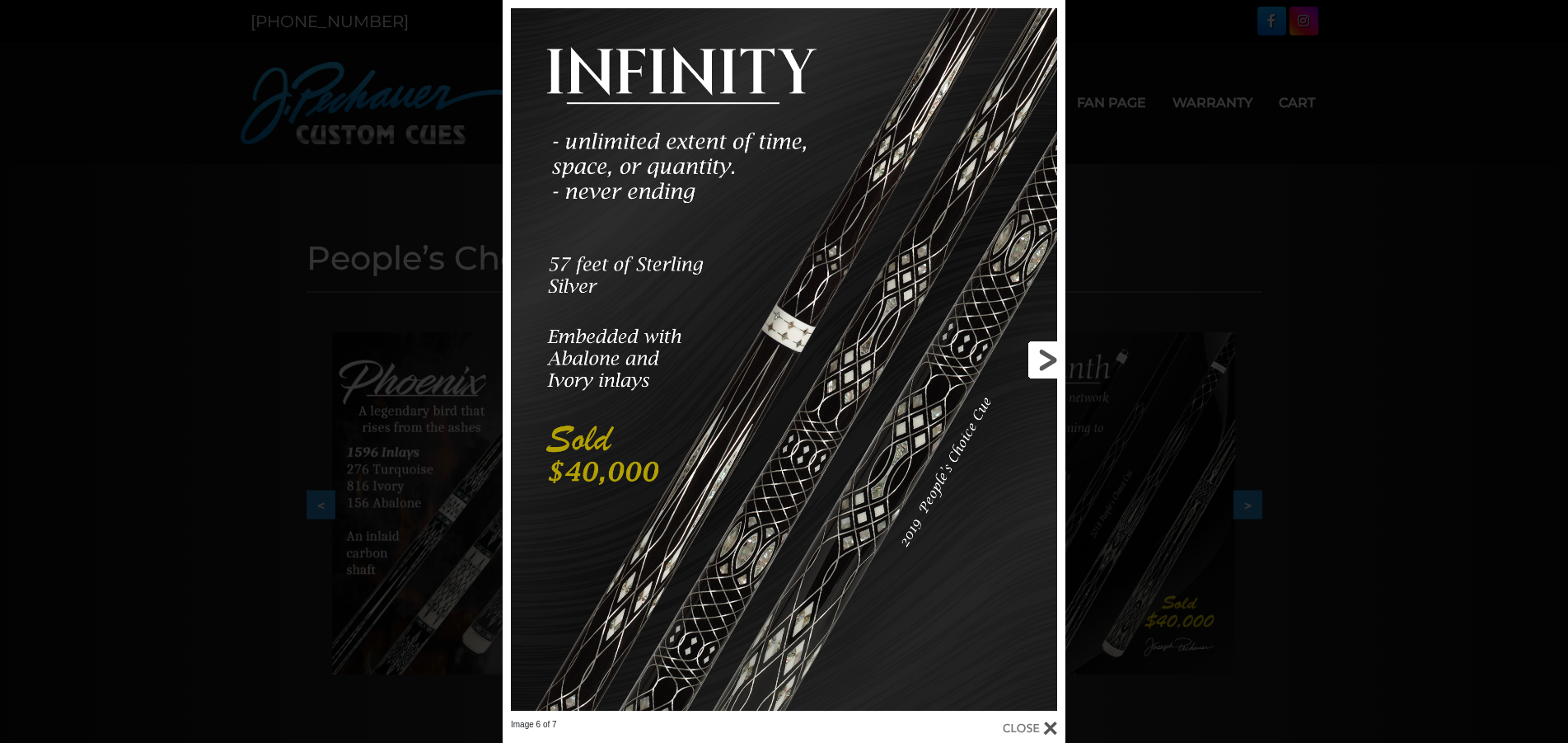
click at [1044, 358] on link at bounding box center [939, 359] width 253 height 718
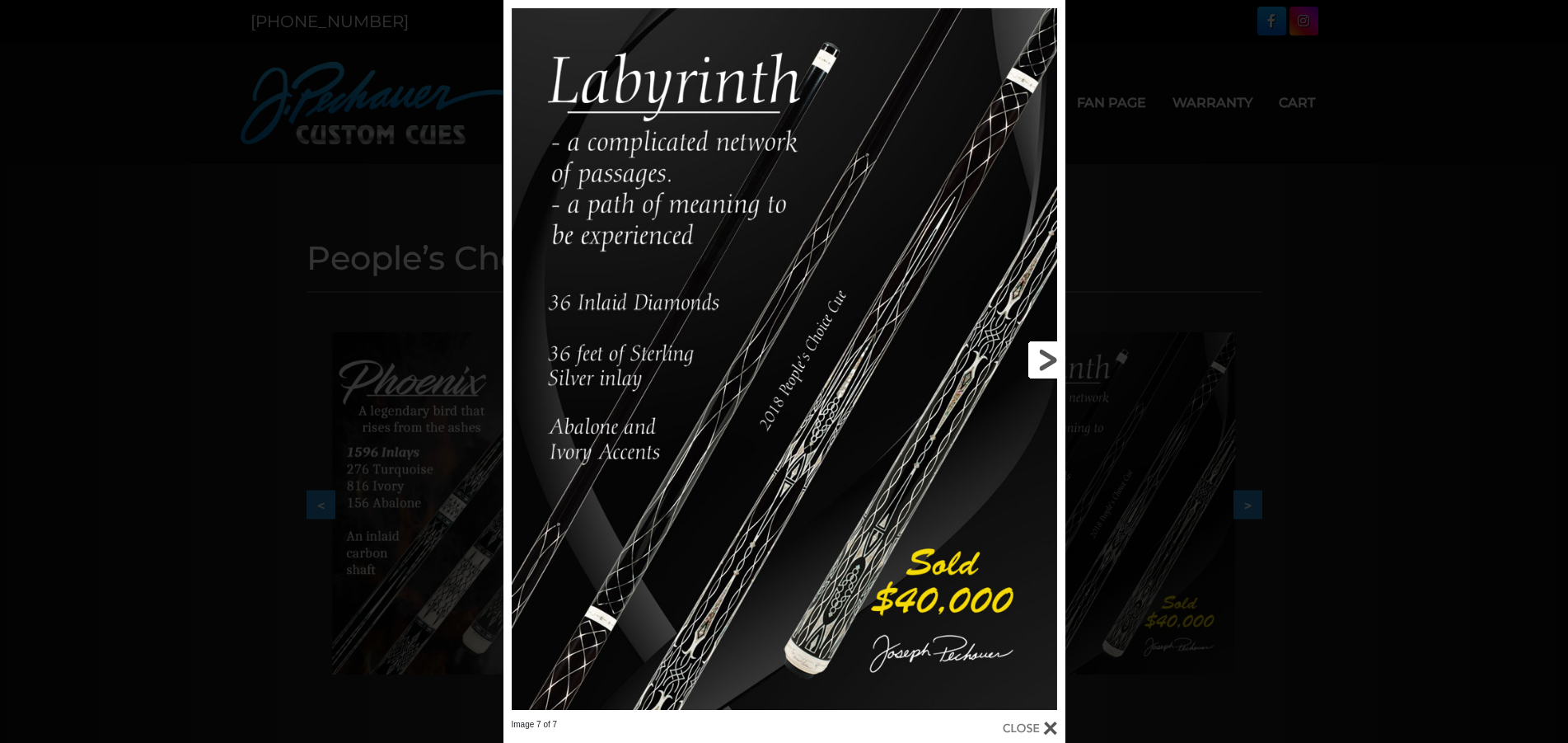
click at [1046, 362] on link at bounding box center [939, 359] width 253 height 718
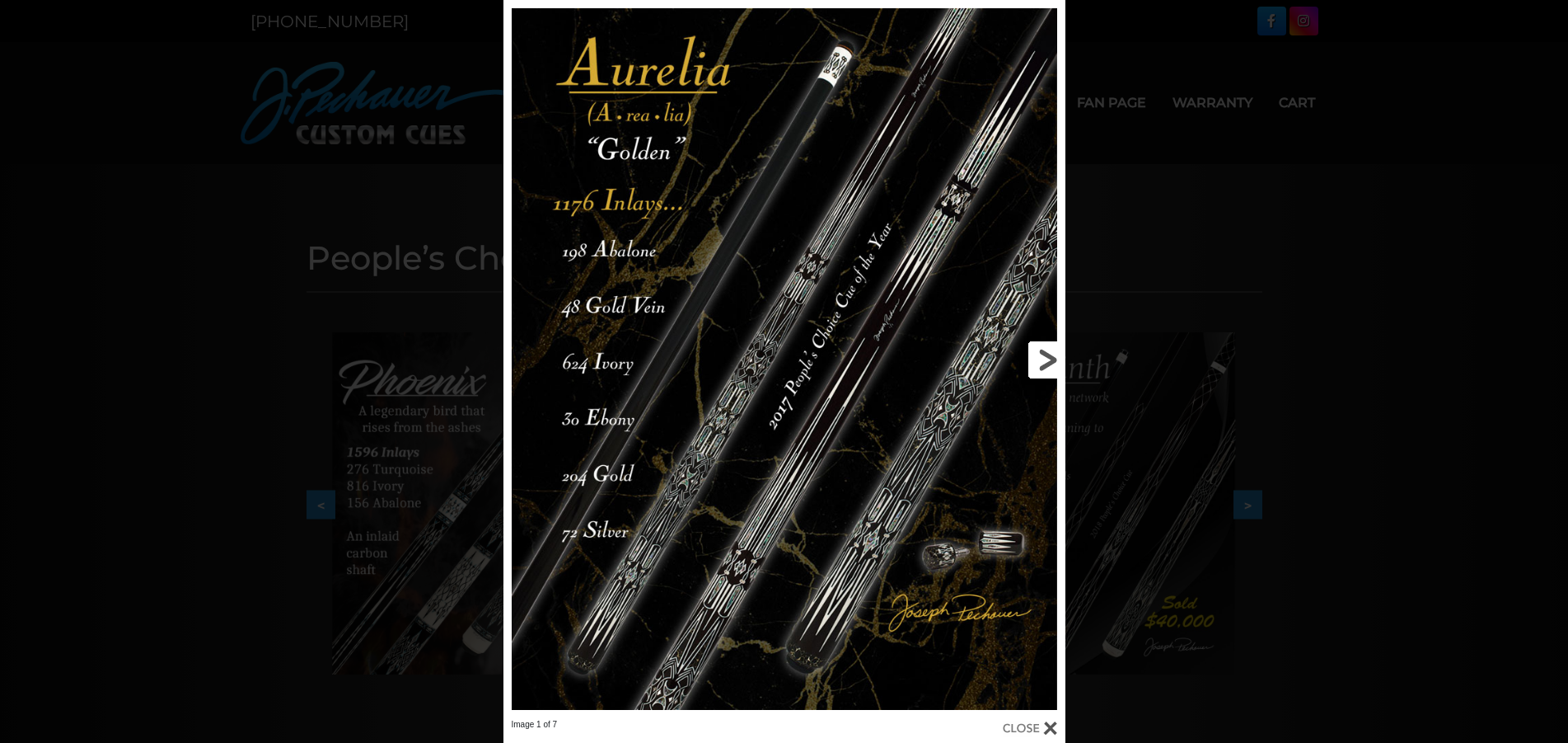
click at [1048, 358] on link at bounding box center [939, 359] width 253 height 718
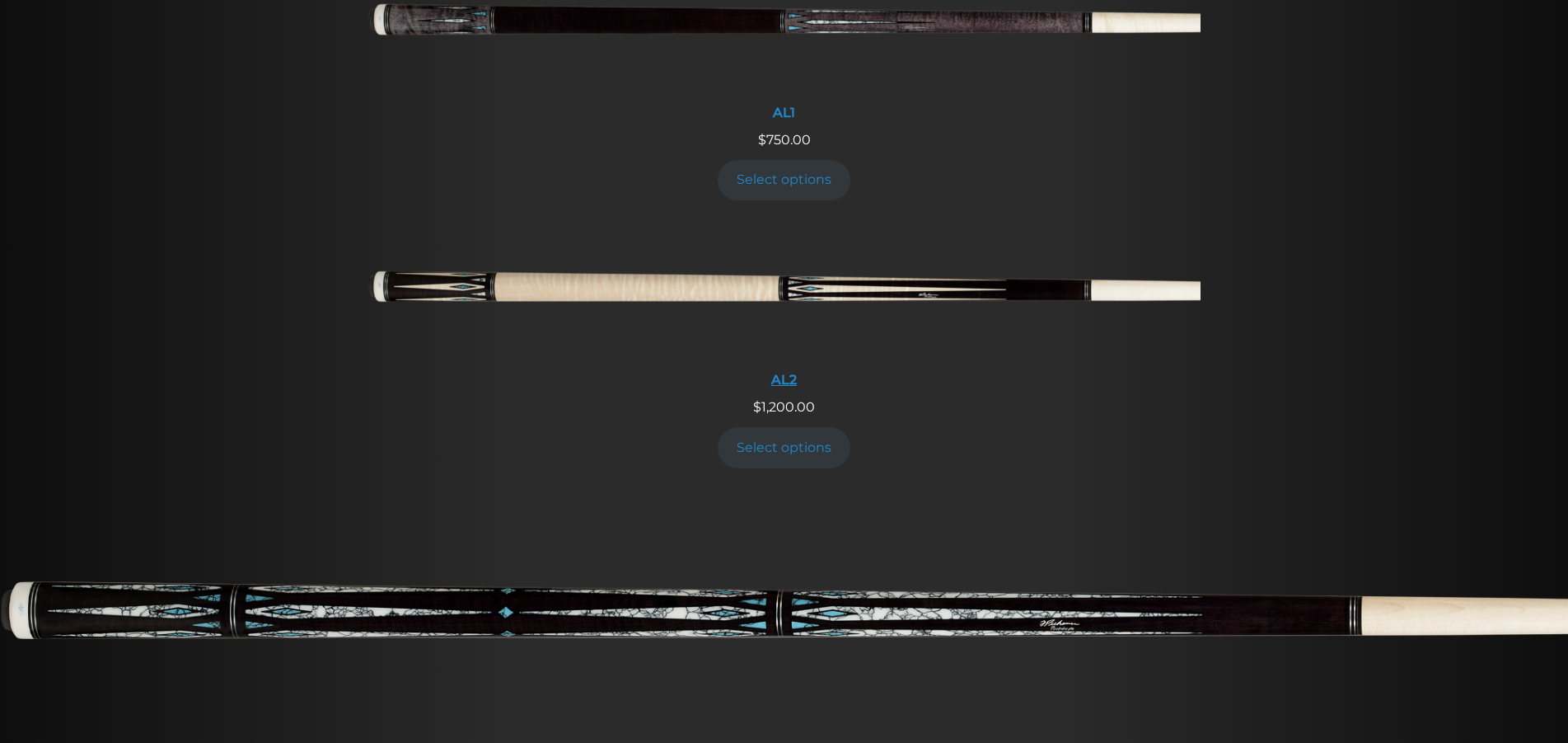
scroll to position [840, 0]
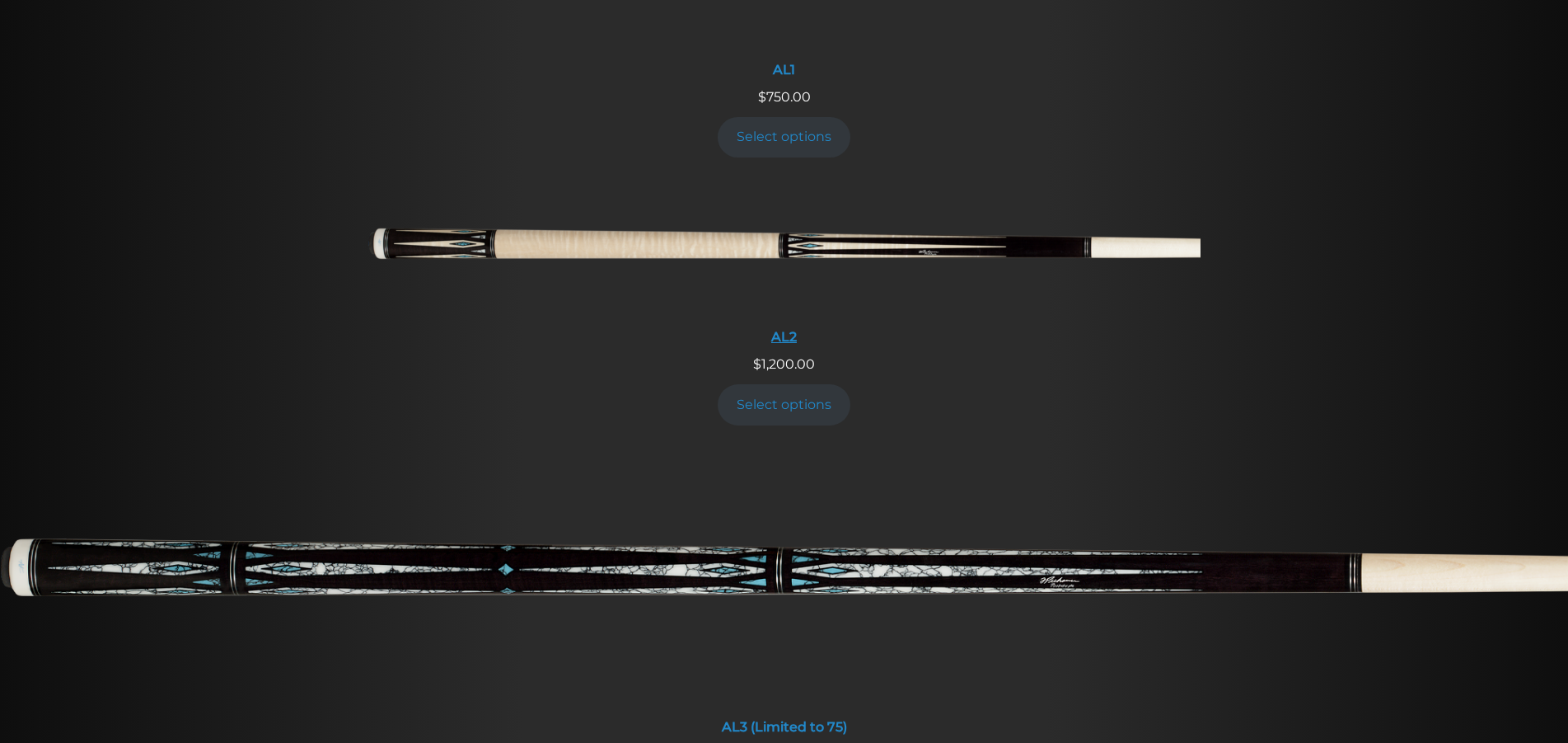
click at [802, 240] on img at bounding box center [784, 250] width 833 height 138
click at [750, 508] on img at bounding box center [784, 579] width 1568 height 261
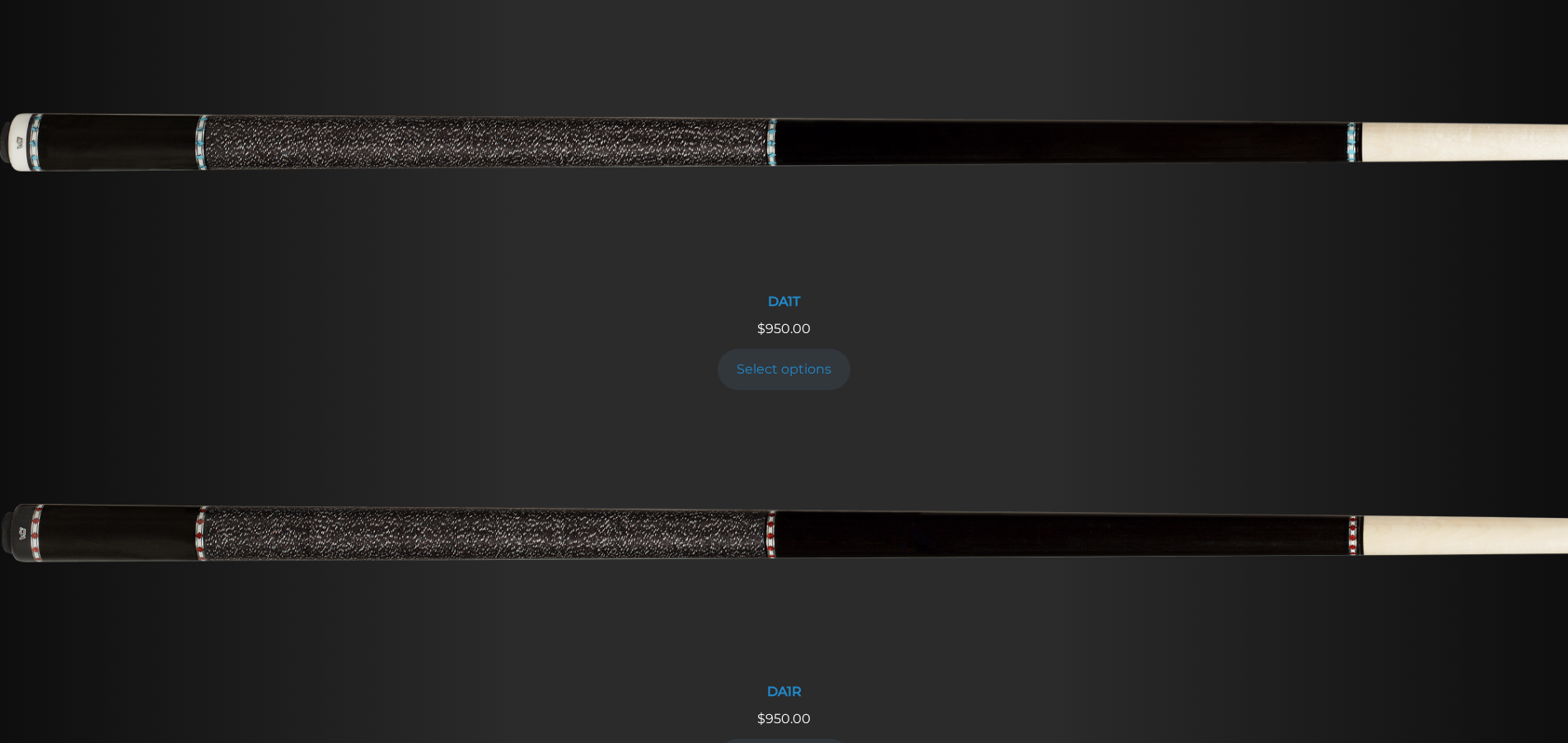
scroll to position [1682, 0]
